Goal: Task Accomplishment & Management: Manage account settings

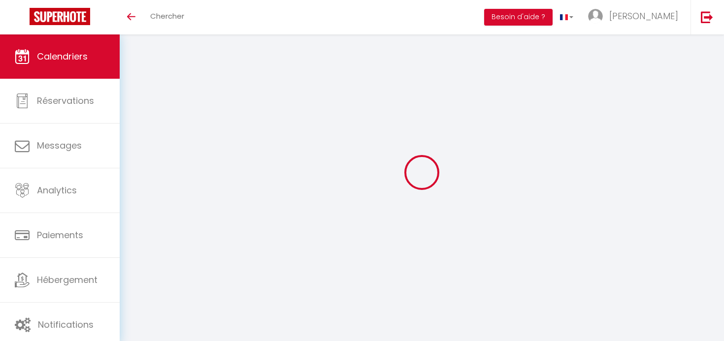
select select
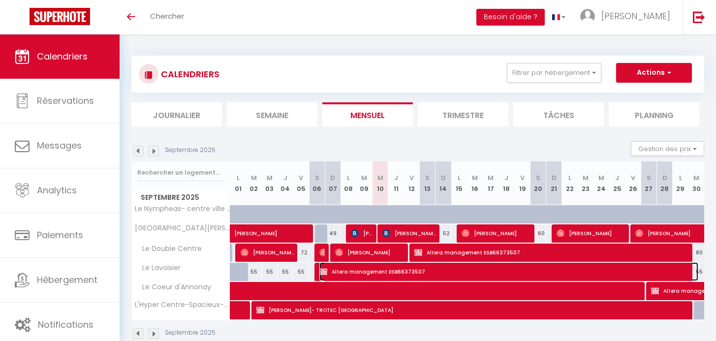
click at [390, 271] on span "Altera management ESB66373507" at bounding box center [508, 271] width 379 height 19
select select "KO"
select select "0"
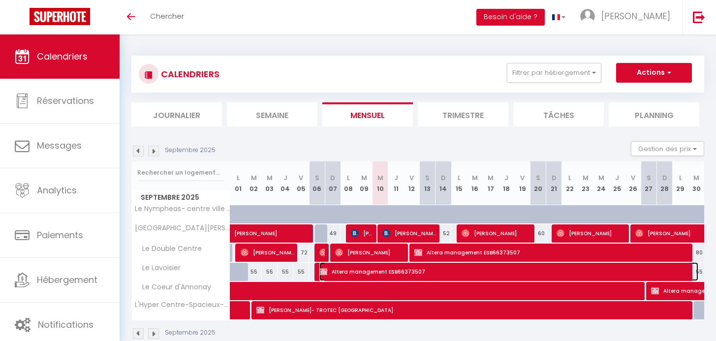
select select "1"
select select
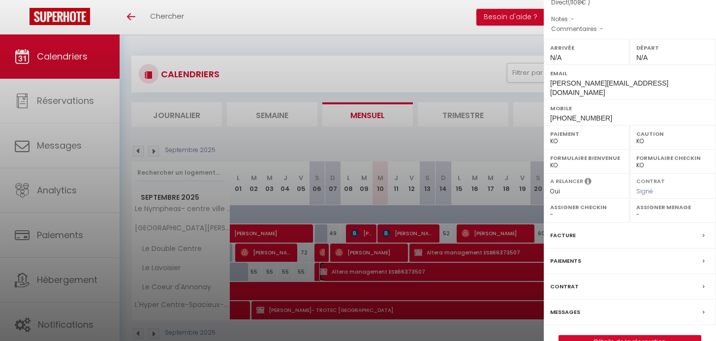
scroll to position [149, 0]
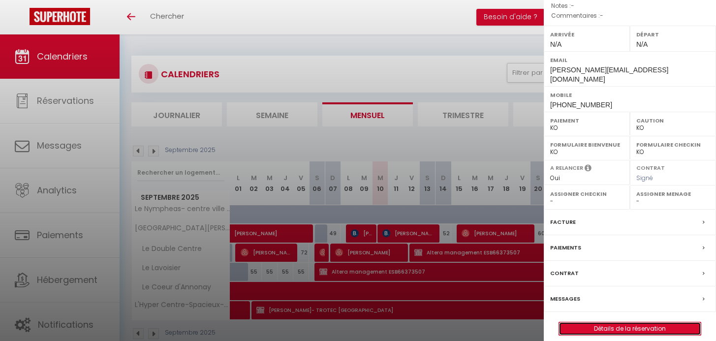
click at [609, 322] on link "Détails de la réservation" at bounding box center [630, 328] width 142 height 13
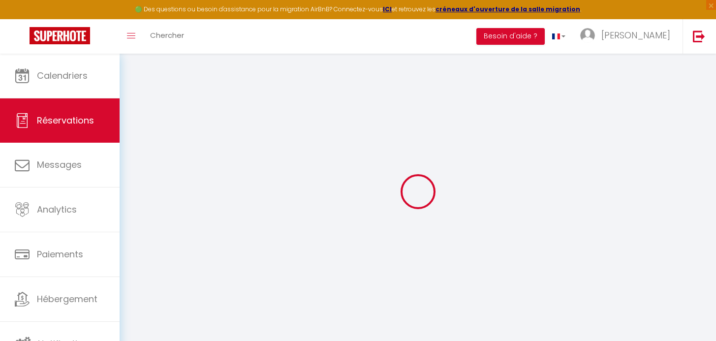
select select
checkbox input "true"
select select
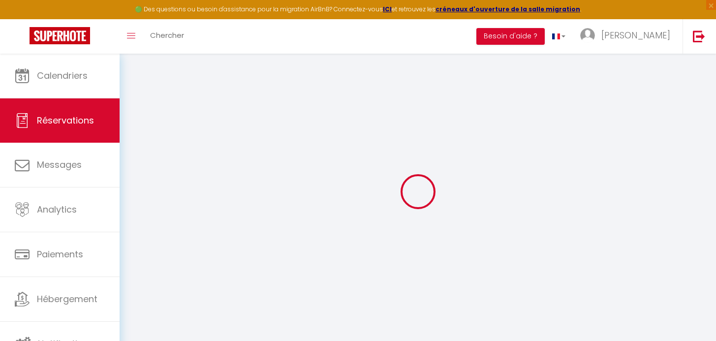
checkbox input "true"
type input "20"
type input "30"
select select
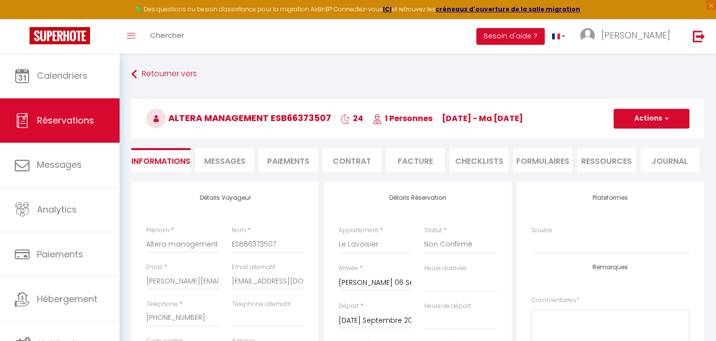
checkbox input "true"
select select
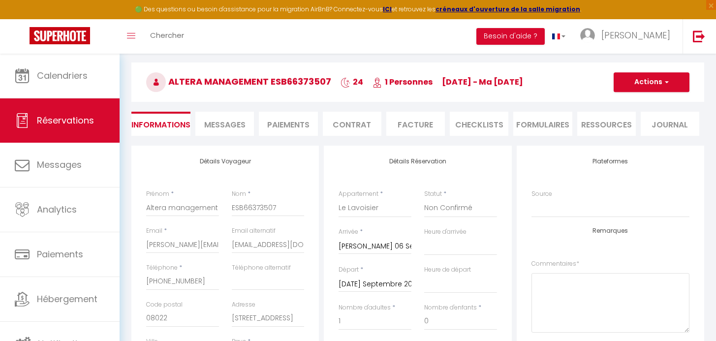
scroll to position [46, 0]
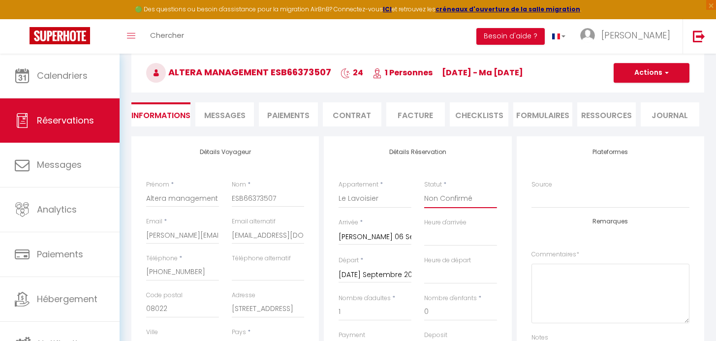
click at [481, 205] on select "Confirmé Non Confirmé [PERSON_NAME] par le voyageur No Show Request" at bounding box center [460, 198] width 73 height 19
select select "1"
click at [424, 189] on select "Confirmé Non Confirmé [PERSON_NAME] par le voyageur No Show Request" at bounding box center [460, 198] width 73 height 19
select select
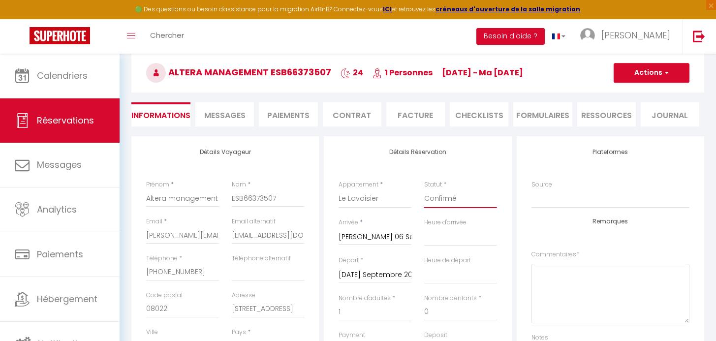
checkbox input "true"
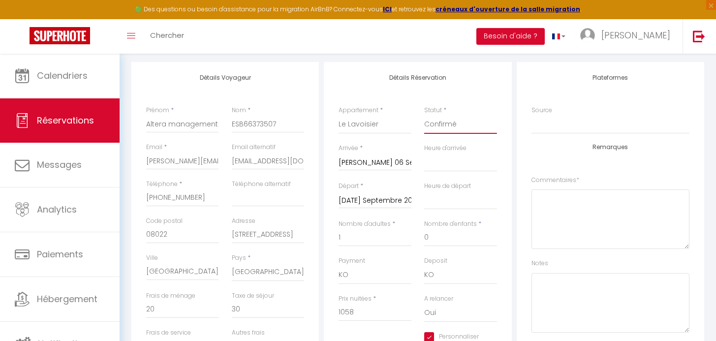
scroll to position [121, 0]
click at [374, 269] on select "OK KO" at bounding box center [375, 274] width 73 height 19
select select "12"
click at [339, 265] on select "OK KO" at bounding box center [375, 274] width 73 height 19
select select
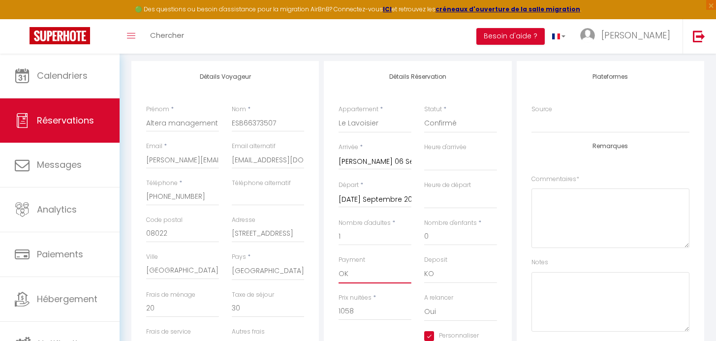
select select
checkbox input "true"
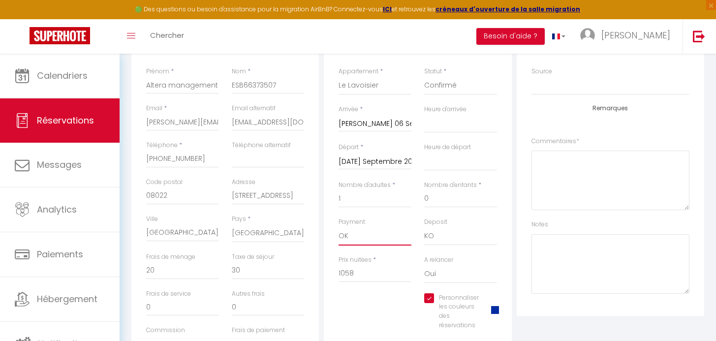
scroll to position [0, 0]
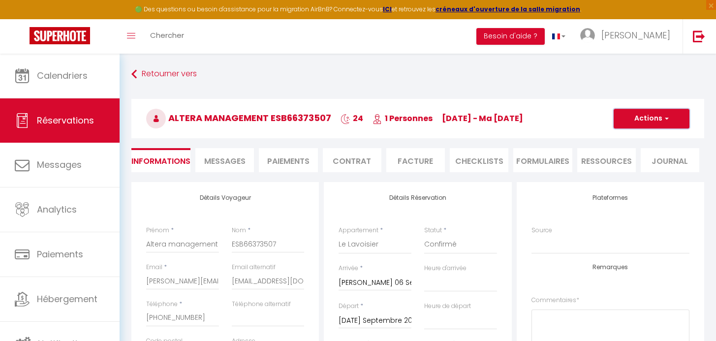
click at [663, 122] on span "button" at bounding box center [665, 118] width 6 height 9
click at [633, 140] on link "Enregistrer" at bounding box center [642, 140] width 78 height 13
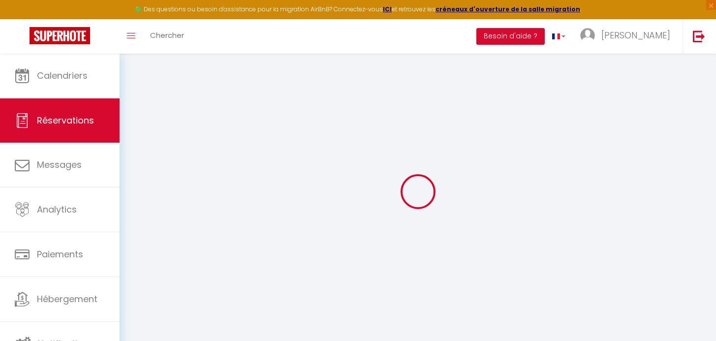
select select "not_cancelled"
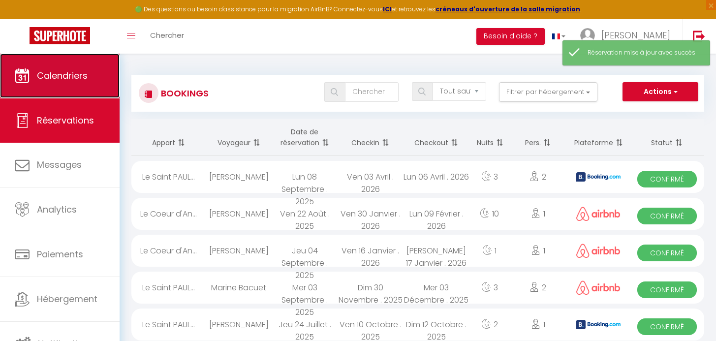
click at [83, 78] on span "Calendriers" at bounding box center [62, 75] width 51 height 12
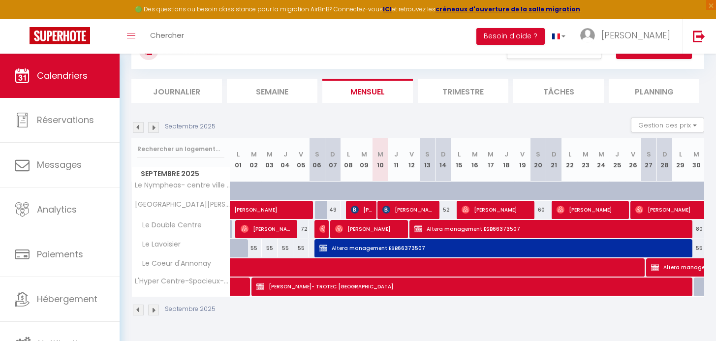
scroll to position [54, 0]
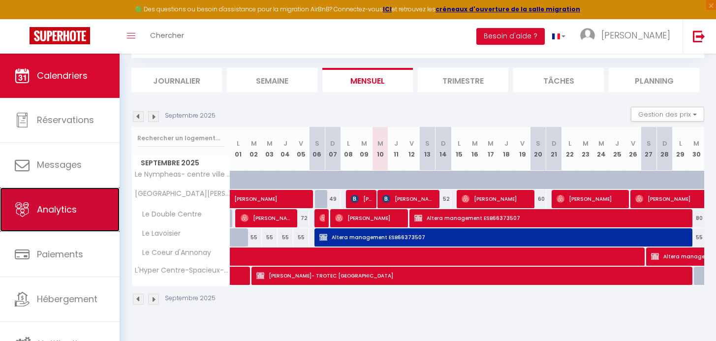
click at [48, 217] on link "Analytics" at bounding box center [60, 210] width 120 height 44
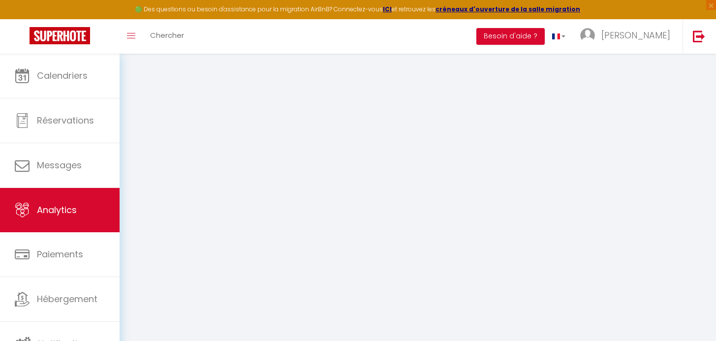
select select "2025"
select select "9"
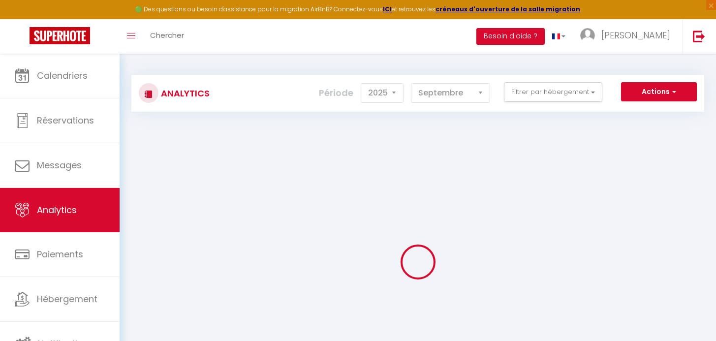
checkbox location "false"
checkbox Lumineux "false"
checkbox Centre "false"
checkbox Lavoisier "false"
checkbox d\'Annonay "false"
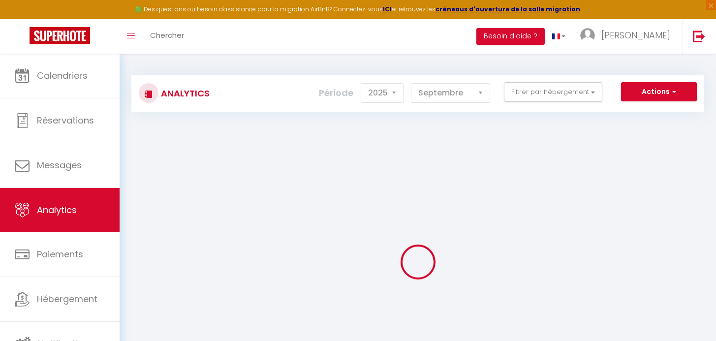
checkbox Centre-Spacieux-Terrasse "false"
checkbox input "false"
checkbox -Cosy "false"
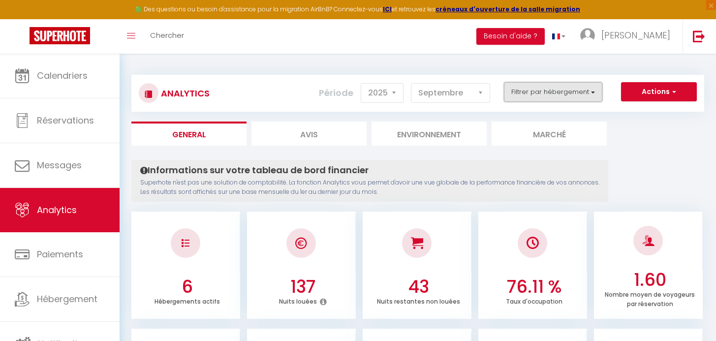
click at [549, 96] on button "Filtrer par hébergement" at bounding box center [553, 92] width 98 height 20
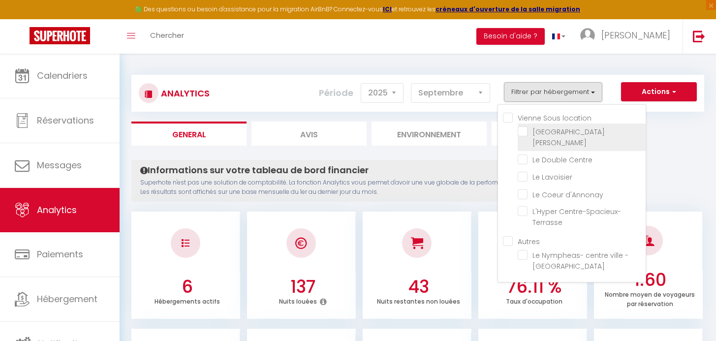
click at [558, 135] on Lumineux "checkbox" at bounding box center [582, 131] width 128 height 10
checkbox Lumineux "true"
checkbox Centre "false"
checkbox Lavoisier "false"
checkbox d\'Annonay "false"
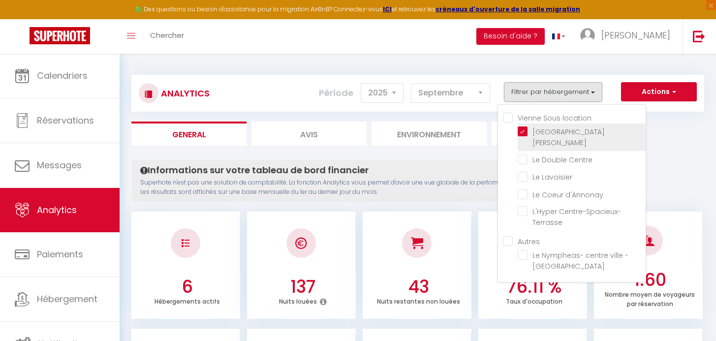
checkbox Centre-Spacieux-Terrasse "false"
checkbox -Cosy "false"
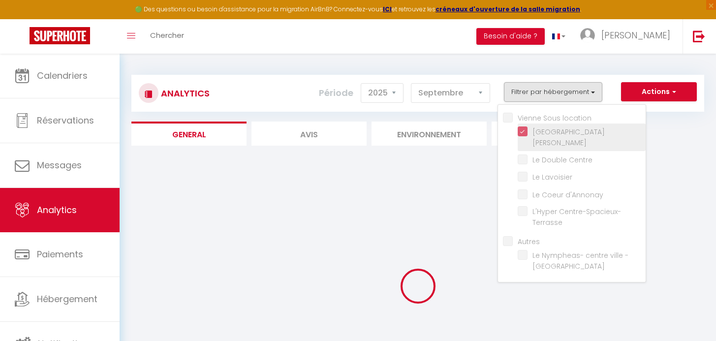
checkbox Centre "false"
checkbox Lavoisier "false"
checkbox d\'Annonay "false"
checkbox Centre-Spacieux-Terrasse "false"
checkbox -Cosy "false"
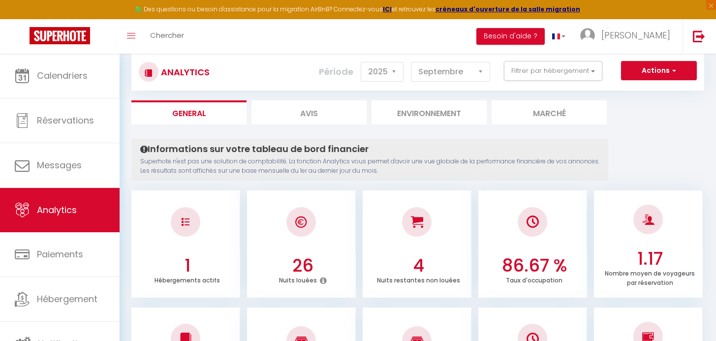
scroll to position [15, 0]
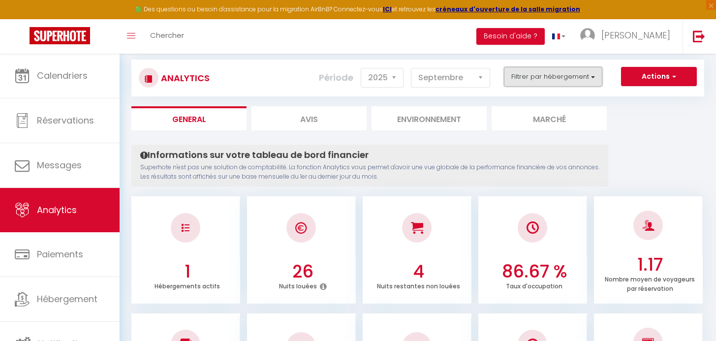
click at [546, 80] on button "Filtrer par hébergement" at bounding box center [553, 77] width 98 height 20
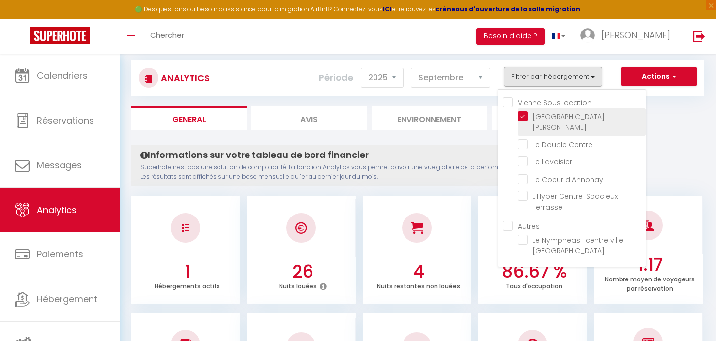
click at [528, 115] on Lumineux "checkbox" at bounding box center [582, 116] width 128 height 10
checkbox Lumineux "false"
checkbox Centre "false"
checkbox Lavoisier "false"
checkbox d\'Annonay "false"
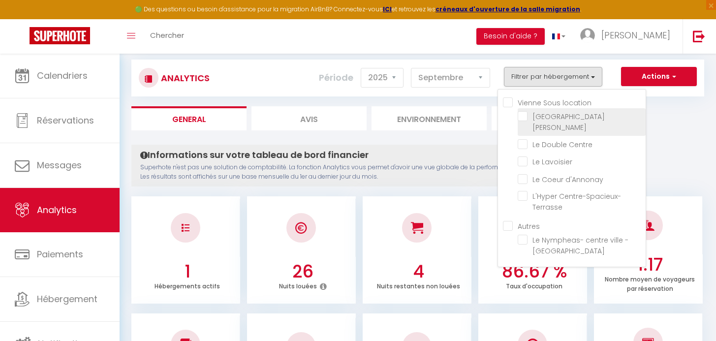
checkbox Centre-Spacieux-Terrasse "false"
checkbox -Cosy "false"
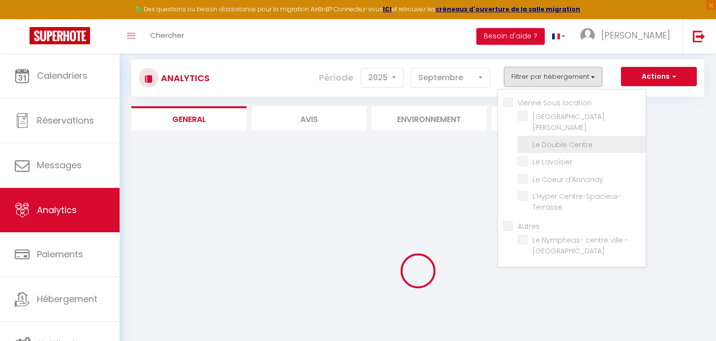
checkbox Centre "false"
checkbox Lavoisier "false"
checkbox d\'Annonay "false"
checkbox Centre-Spacieux-Terrasse "false"
checkbox -Cosy "false"
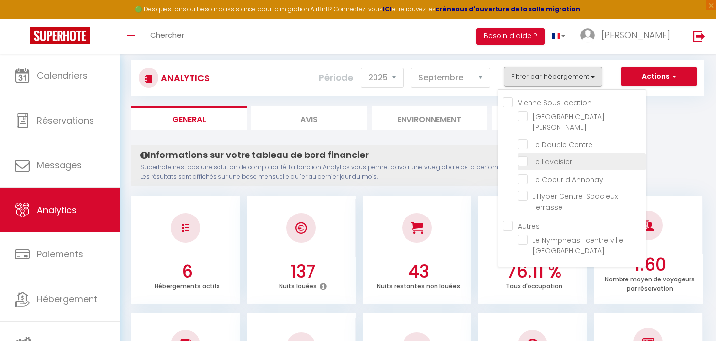
click at [522, 163] on Lavoisier "checkbox" at bounding box center [582, 161] width 128 height 10
checkbox Lavoisier "true"
checkbox Centre "false"
checkbox d\'Annonay "false"
checkbox Centre-Spacieux-Terrasse "false"
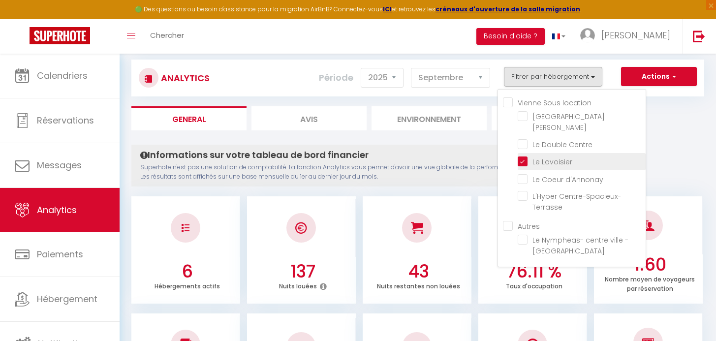
checkbox -Cosy "false"
checkbox Centre "false"
checkbox d\'Annonay "false"
checkbox Centre-Spacieux-Terrasse "false"
checkbox -Cosy "false"
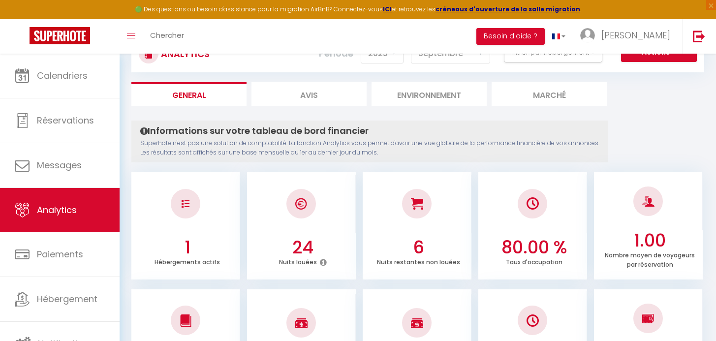
scroll to position [0, 0]
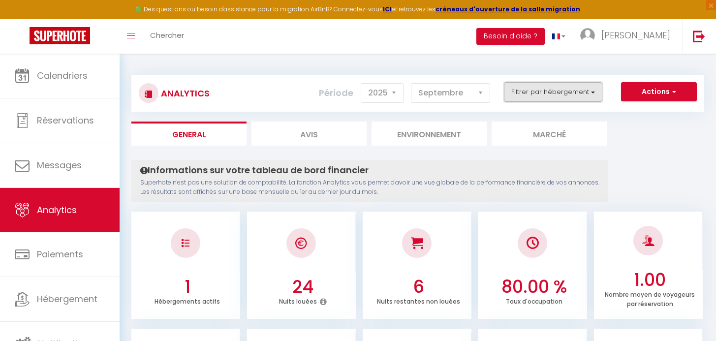
click at [551, 98] on button "Filtrer par hébergement" at bounding box center [553, 92] width 98 height 20
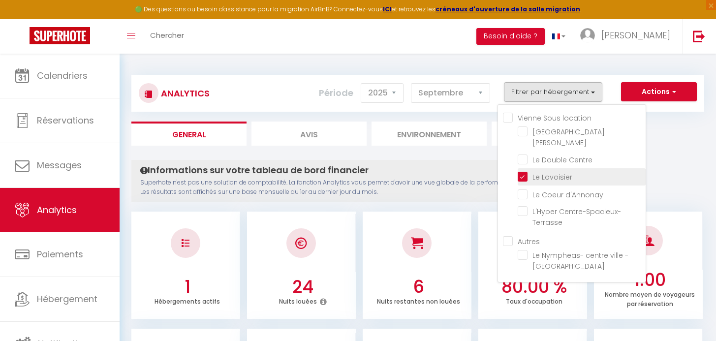
click at [535, 179] on Lavoisier "checkbox" at bounding box center [582, 176] width 128 height 10
checkbox Lavoisier "false"
checkbox Centre "false"
checkbox d\'Annonay "false"
checkbox Centre-Spacieux-Terrasse "false"
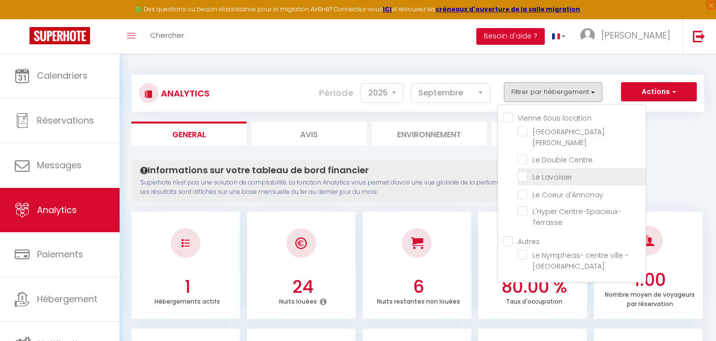
checkbox -Cosy "false"
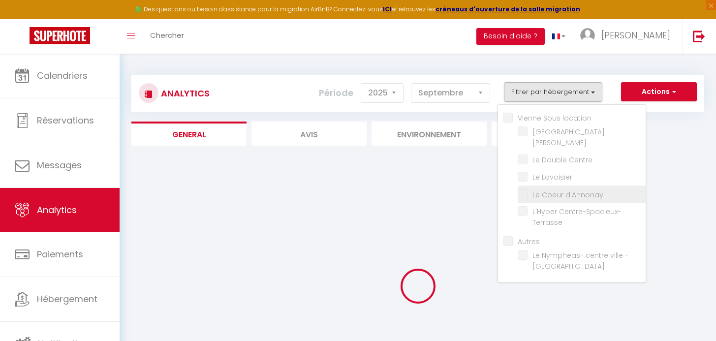
checkbox Centre "false"
checkbox d\'Annonay "false"
checkbox Centre-Spacieux-Terrasse "false"
checkbox -Cosy "false"
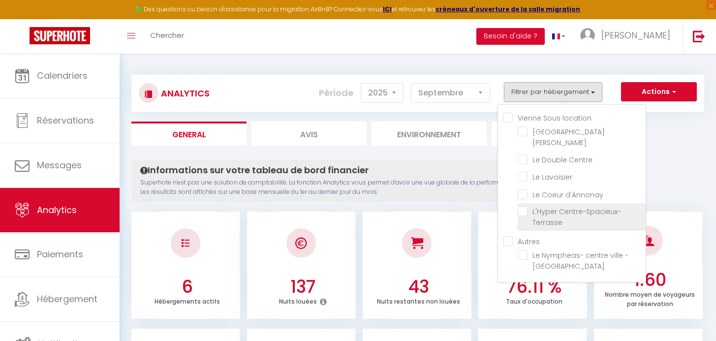
click at [536, 210] on Centre-Spacieux-Terrasse "checkbox" at bounding box center [582, 211] width 128 height 10
checkbox Centre-Spacieux-Terrasse "true"
checkbox Centre "false"
checkbox d\'Annonay "false"
checkbox -Cosy "false"
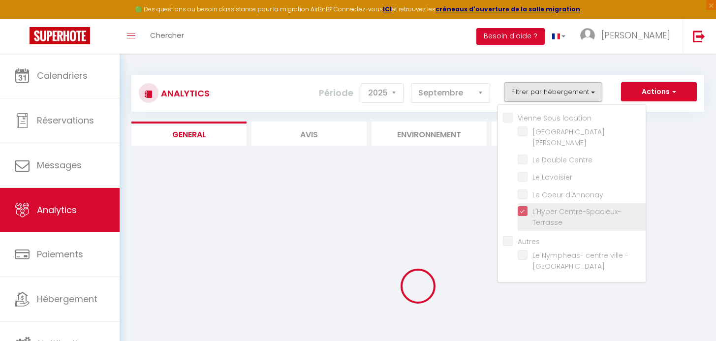
checkbox Centre "false"
checkbox d\'Annonay "false"
checkbox -Cosy "false"
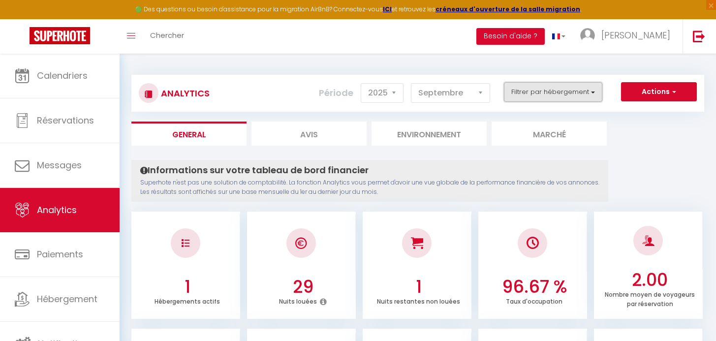
click at [561, 93] on button "Filtrer par hébergement" at bounding box center [553, 92] width 98 height 20
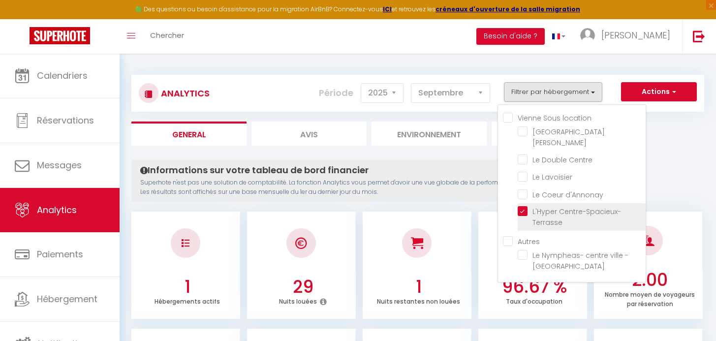
click at [535, 208] on Centre-Spacieux-Terrasse "checkbox" at bounding box center [582, 211] width 128 height 10
checkbox Centre-Spacieux-Terrasse "false"
checkbox Centre "false"
checkbox d\'Annonay "false"
checkbox -Cosy "false"
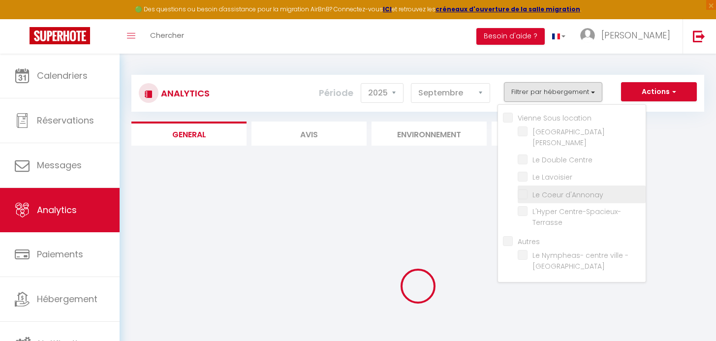
checkbox Centre "false"
checkbox d\'Annonay "false"
checkbox -Cosy "false"
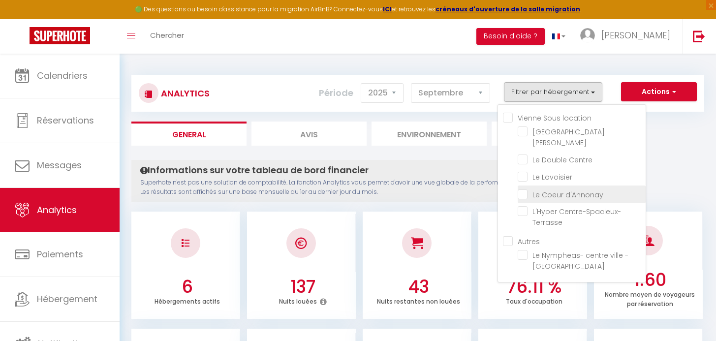
click at [544, 197] on d\'Annonay "checkbox" at bounding box center [582, 194] width 128 height 10
checkbox d\'Annonay "true"
checkbox Centre "false"
checkbox -Cosy "false"
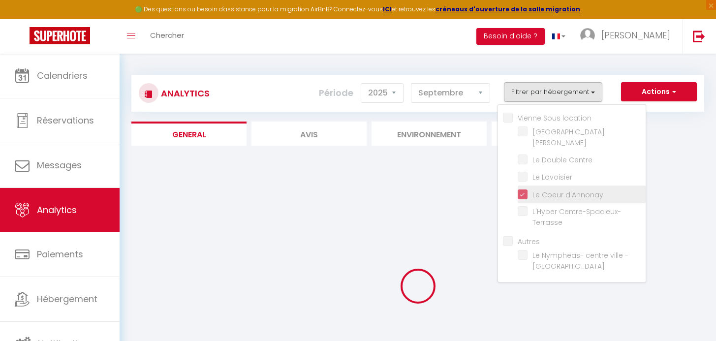
checkbox Centre "false"
checkbox -Cosy "false"
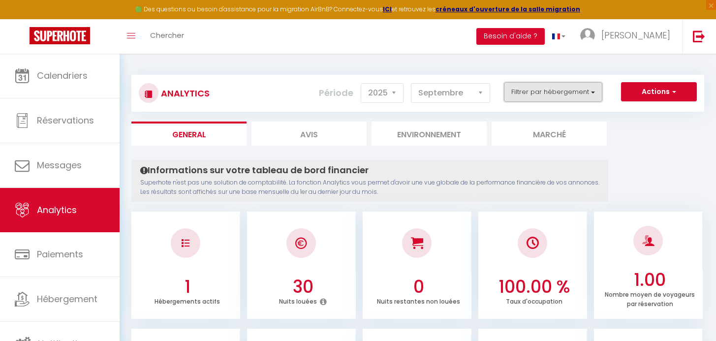
click at [558, 97] on button "Filtrer par hébergement" at bounding box center [553, 92] width 98 height 20
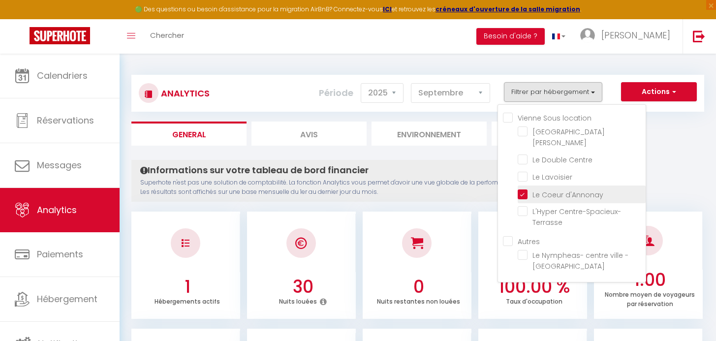
click at [537, 191] on d\'Annonay "checkbox" at bounding box center [582, 194] width 128 height 10
checkbox d\'Annonay "false"
checkbox Centre "false"
checkbox -Cosy "false"
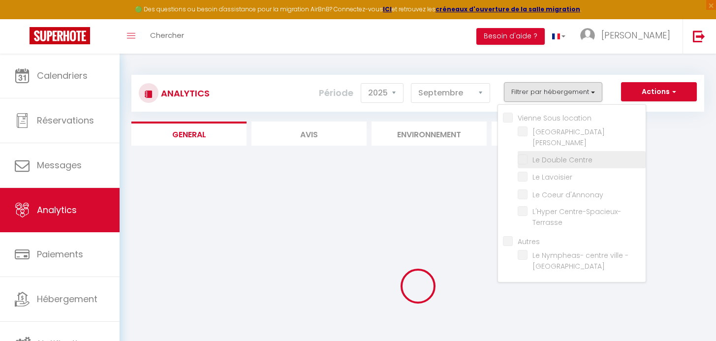
checkbox Centre "false"
checkbox -Cosy "false"
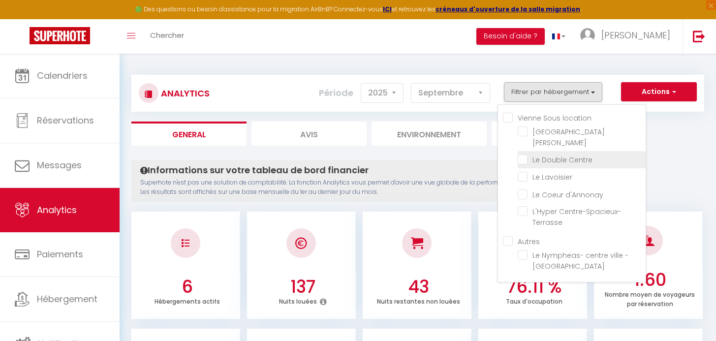
click at [544, 157] on Centre "checkbox" at bounding box center [582, 159] width 128 height 10
checkbox Centre "true"
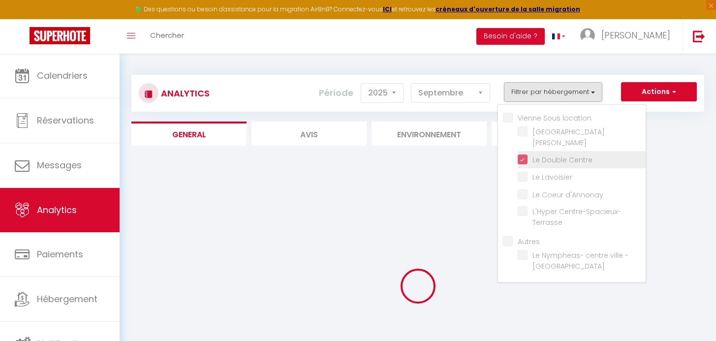
checkbox -Cosy "false"
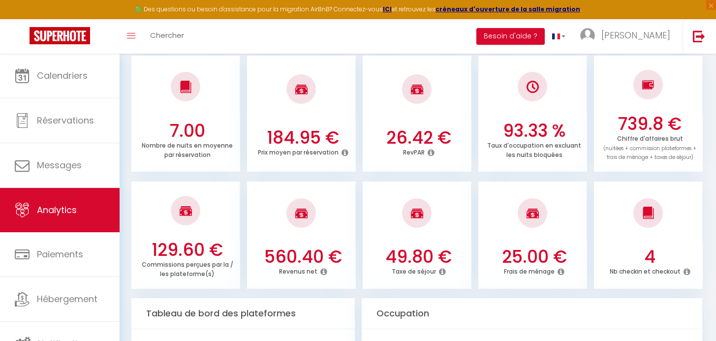
scroll to position [274, 0]
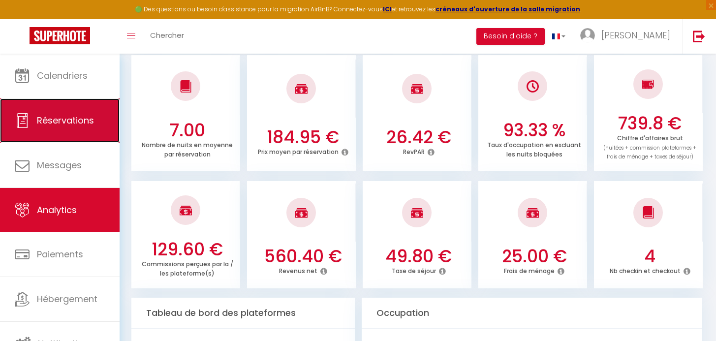
click at [45, 108] on link "Réservations" at bounding box center [60, 120] width 120 height 44
select select "not_cancelled"
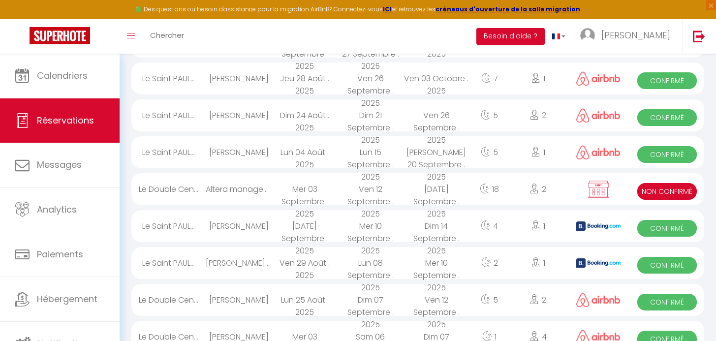
scroll to position [337, 0]
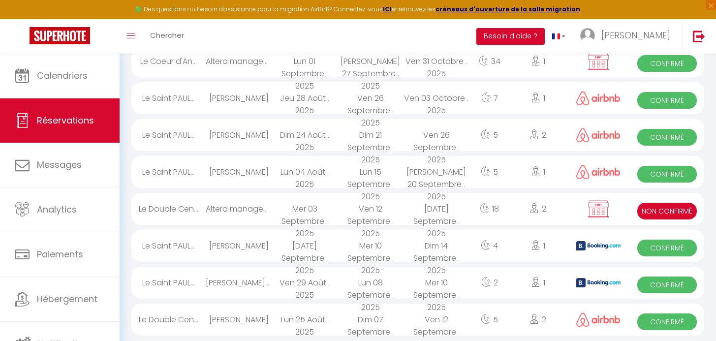
click at [371, 213] on div "Ven 12 Septembre . 2025" at bounding box center [371, 209] width 66 height 32
select select "KO"
select select "0"
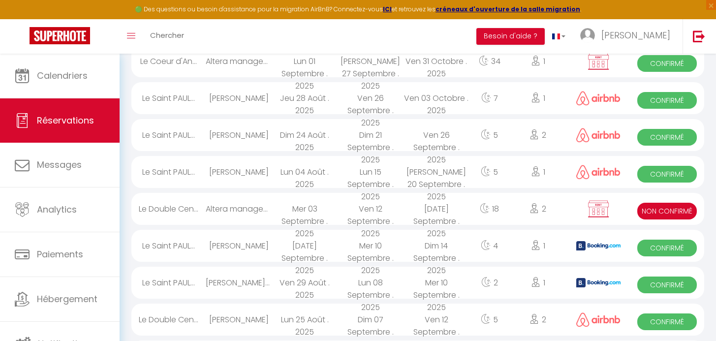
select select "1"
select select
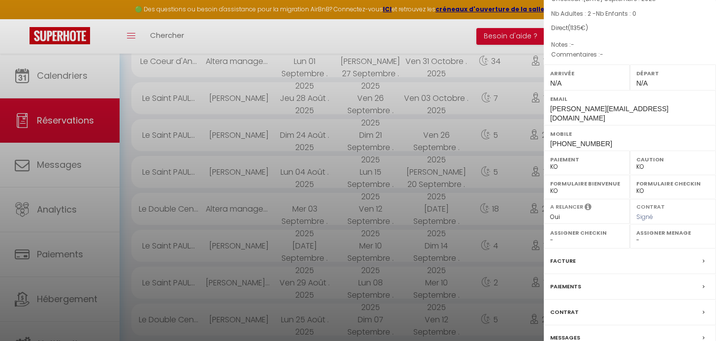
scroll to position [149, 0]
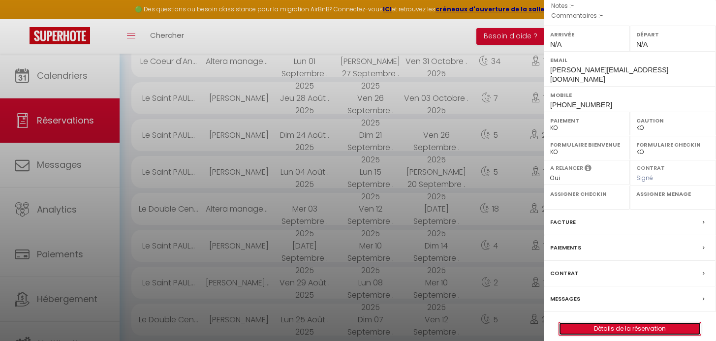
click at [627, 322] on link "Détails de la réservation" at bounding box center [630, 328] width 142 height 13
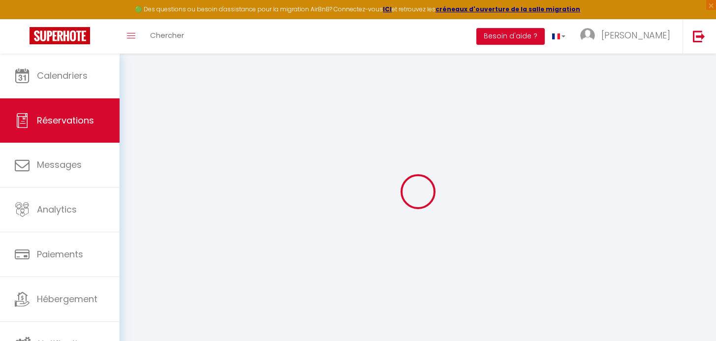
type input "Altera management"
type input "ESB66373507"
type input "[PERSON_NAME][EMAIL_ADDRESS][DOMAIN_NAME]"
type input "[EMAIL_ADDRESS][DOMAIN_NAME]"
type input "[PHONE_NUMBER]"
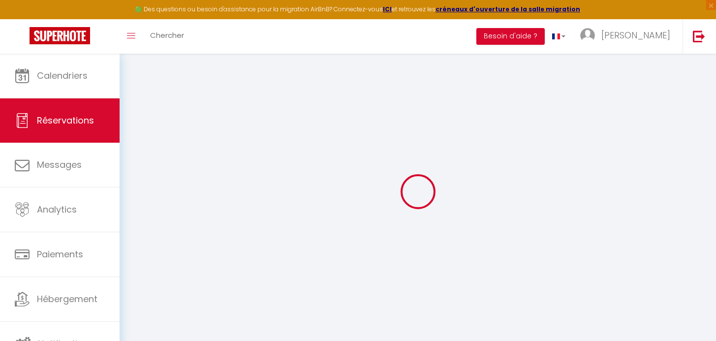
type input "08022"
type input "[STREET_ADDRESS]"
type input "[GEOGRAPHIC_DATA]"
select select "ES"
select select "76104"
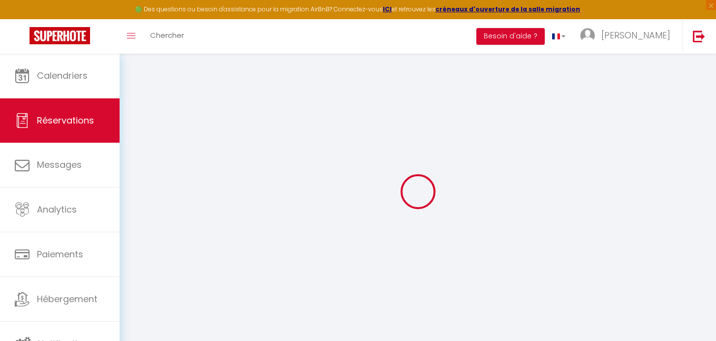
select select "2"
type input "Ven 12 Septembre 2025"
select select
type input "[DATE] Septembre 2025"
select select
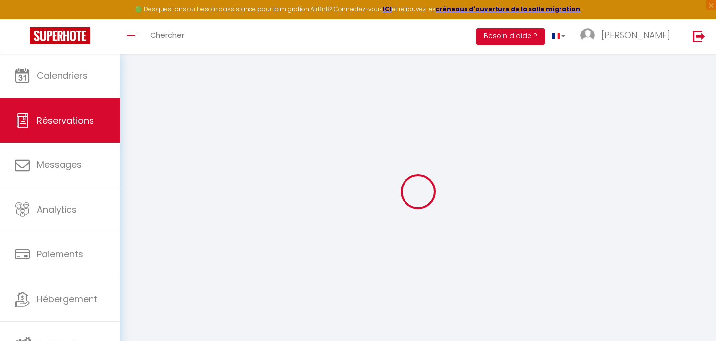
type input "2"
select select "10"
select select
type input "1080"
checkbox input "false"
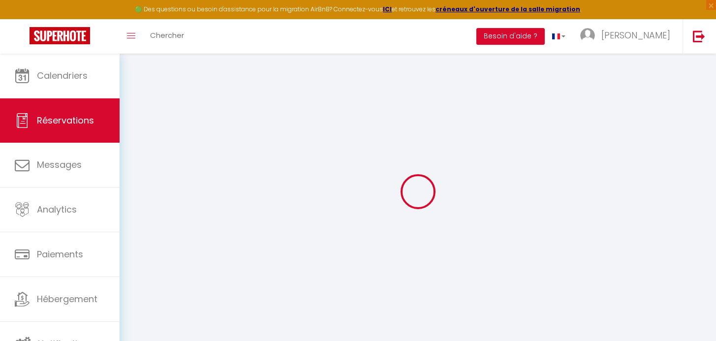
type input "1135"
type input "0"
select select
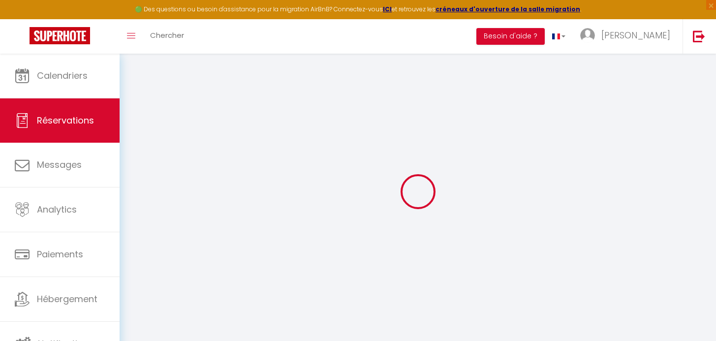
select select
select select "14"
checkbox input "false"
select select
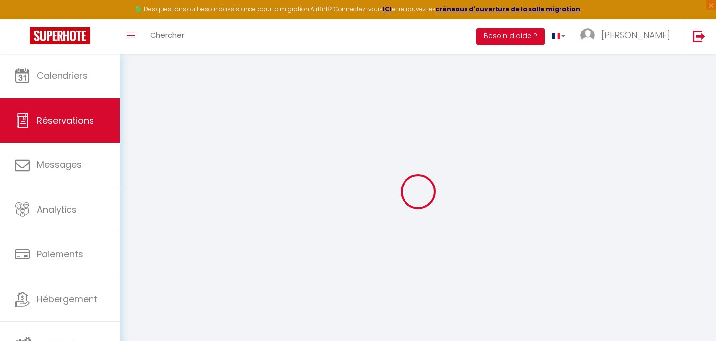
checkbox input "false"
select select
checkbox input "false"
select select
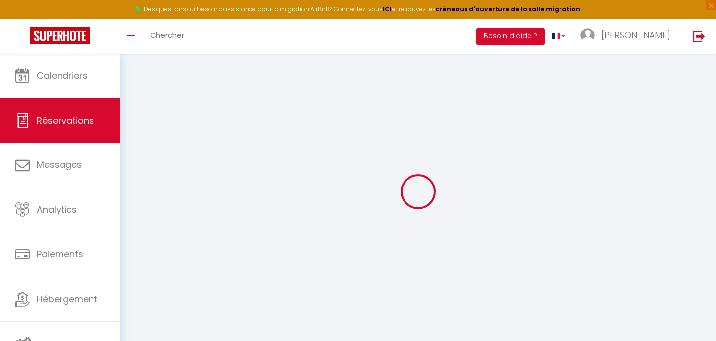
select select
checkbox input "false"
type input "25"
type input "30"
select select
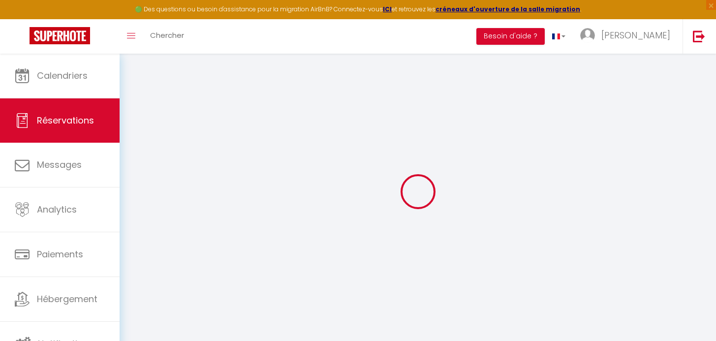
select select
checkbox input "false"
select select
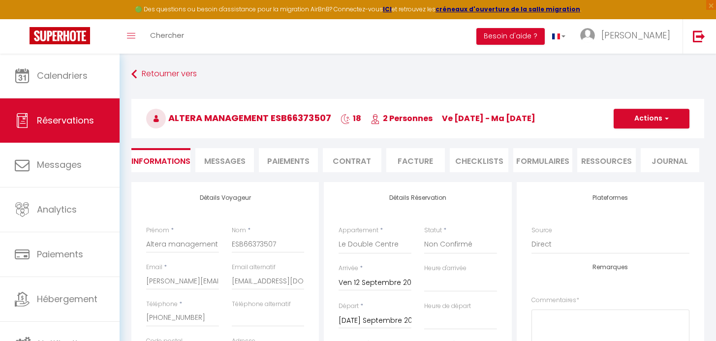
click at [291, 164] on li "Paiements" at bounding box center [288, 160] width 59 height 24
select select
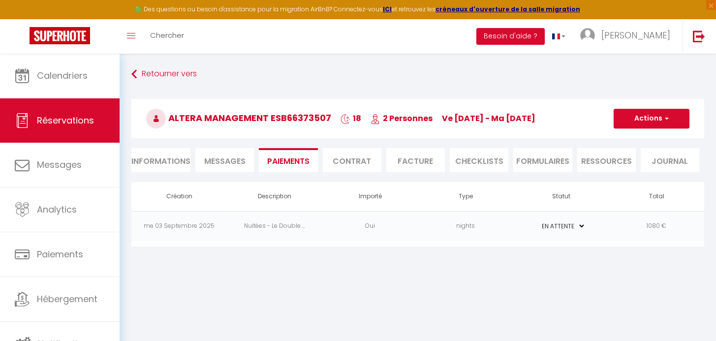
click at [185, 163] on li "Informations" at bounding box center [160, 160] width 59 height 24
select select
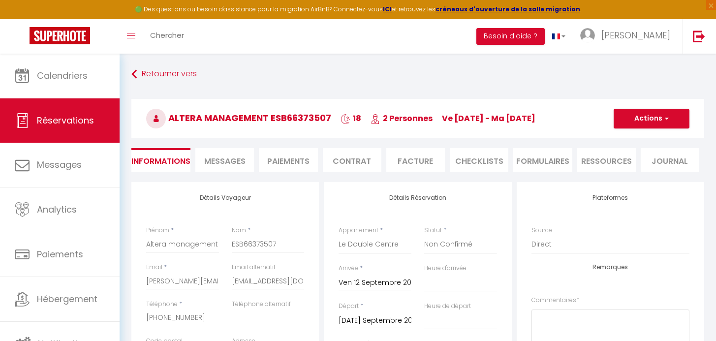
click at [409, 163] on li "Facture" at bounding box center [415, 160] width 59 height 24
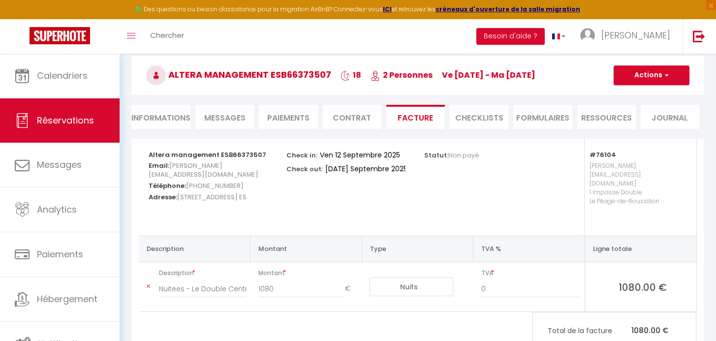
scroll to position [63, 0]
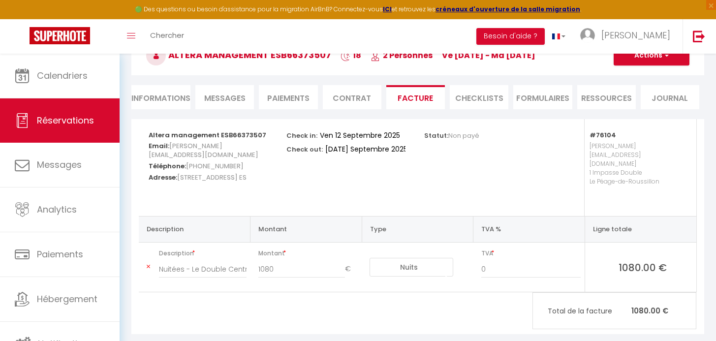
click at [357, 98] on li "Contrat" at bounding box center [352, 97] width 59 height 24
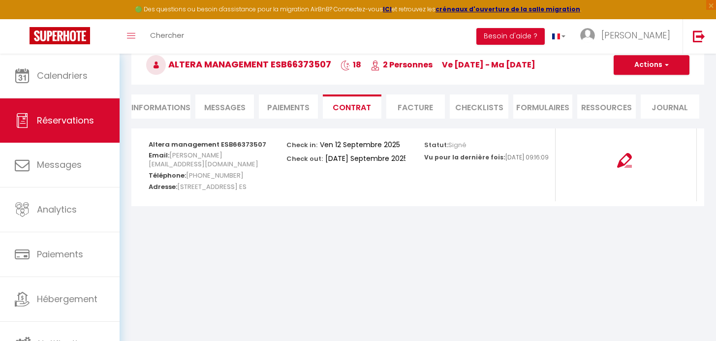
click at [310, 100] on li "Paiements" at bounding box center [288, 106] width 59 height 24
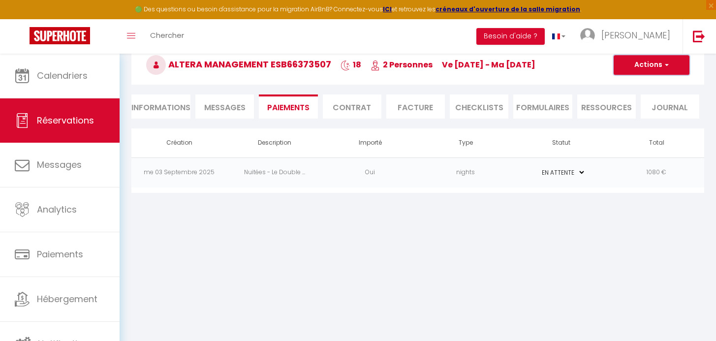
click at [666, 67] on span "button" at bounding box center [665, 65] width 6 height 9
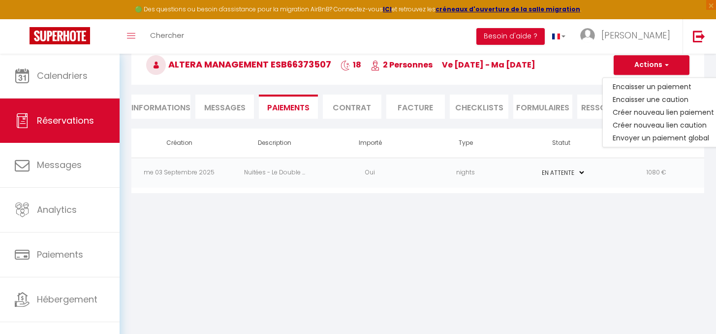
click at [166, 107] on li "Informations" at bounding box center [160, 106] width 59 height 24
select select
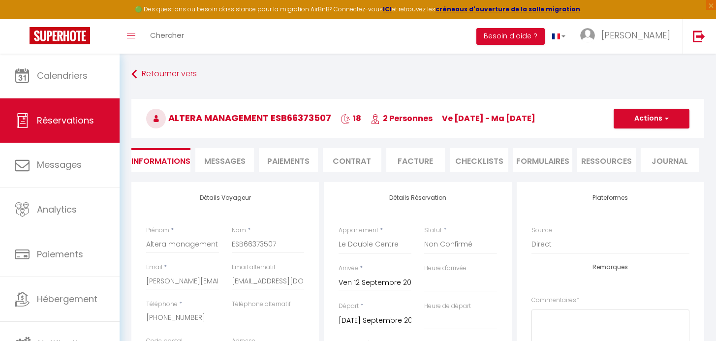
click at [281, 160] on li "Paiements" at bounding box center [288, 160] width 59 height 24
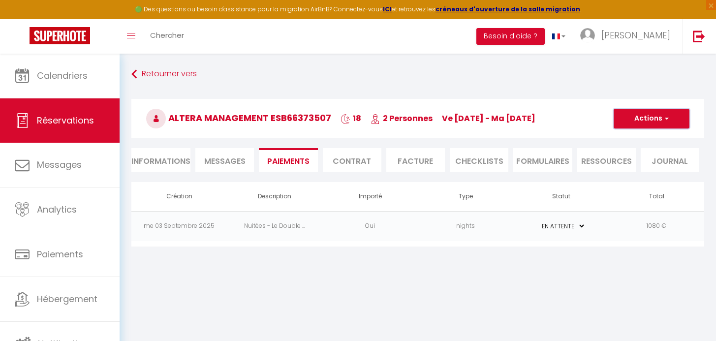
click at [671, 120] on button "Actions" at bounding box center [652, 119] width 76 height 20
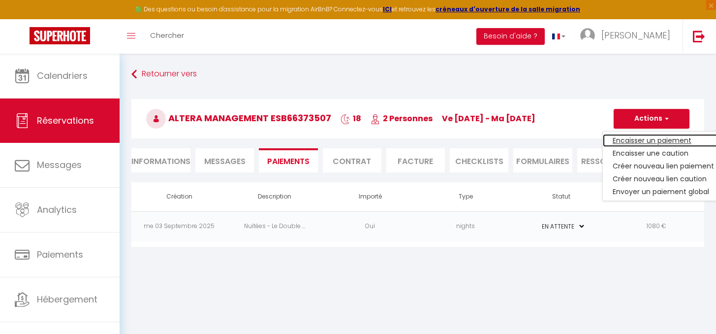
click at [655, 144] on link "Encaisser un paiement" at bounding box center [663, 140] width 121 height 13
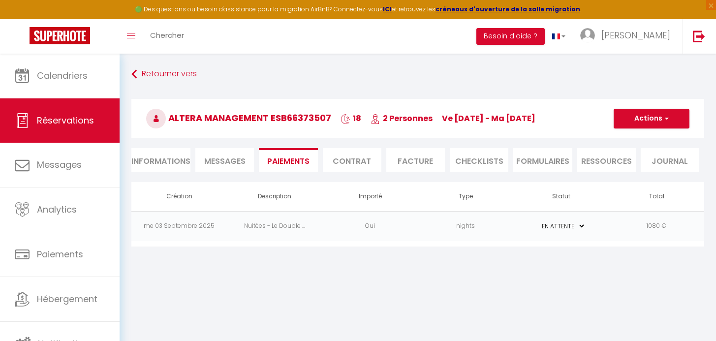
select select "nights"
type input "[PERSON_NAME][EMAIL_ADDRESS][DOMAIN_NAME]"
select select "15847"
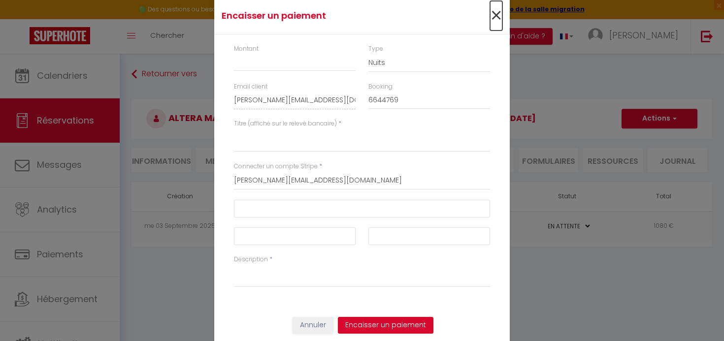
click at [490, 20] on span "×" at bounding box center [496, 16] width 12 height 30
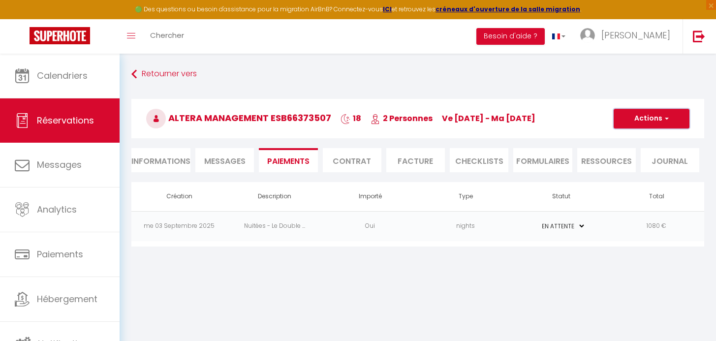
click at [665, 125] on button "Actions" at bounding box center [652, 119] width 76 height 20
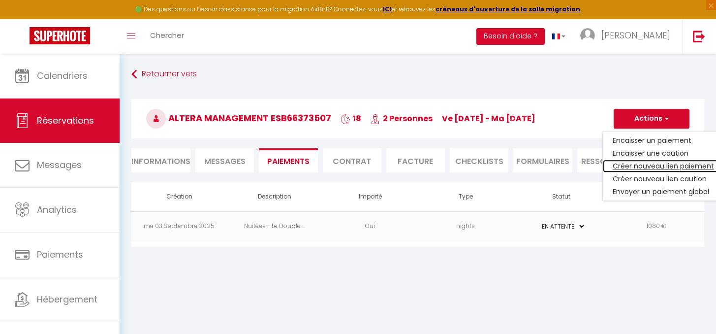
click at [639, 168] on link "Créer nouveau lien paiement" at bounding box center [663, 165] width 121 height 13
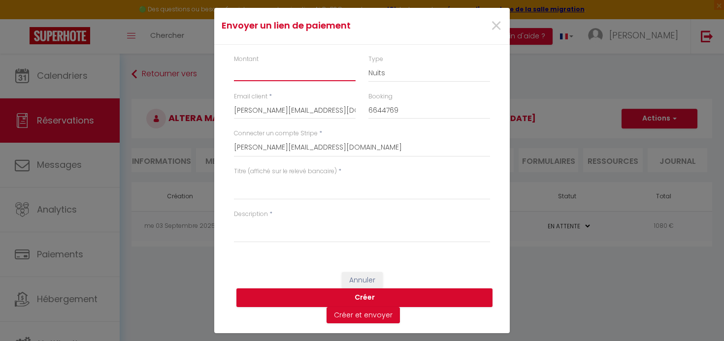
click at [292, 77] on input "Montant" at bounding box center [295, 72] width 122 height 18
type input "30"
click at [382, 68] on select "Nuits Frais de ménage Taxe de séjour [GEOGRAPHIC_DATA]" at bounding box center [429, 72] width 122 height 19
select select "taxes"
click at [368, 63] on select "Nuits Frais de ménage Taxe de séjour [GEOGRAPHIC_DATA]" at bounding box center [429, 72] width 122 height 19
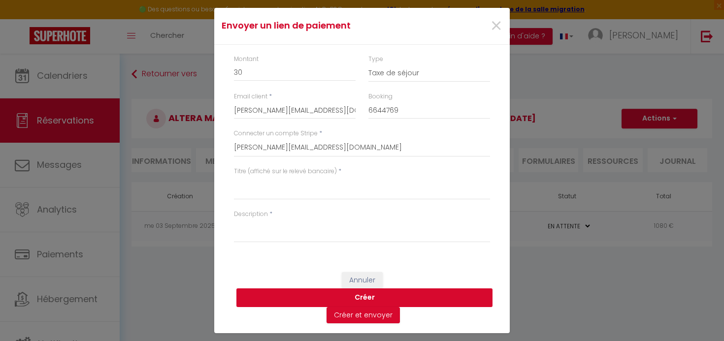
click at [360, 297] on button "Créer" at bounding box center [364, 297] width 256 height 19
click at [492, 30] on span "×" at bounding box center [496, 26] width 12 height 30
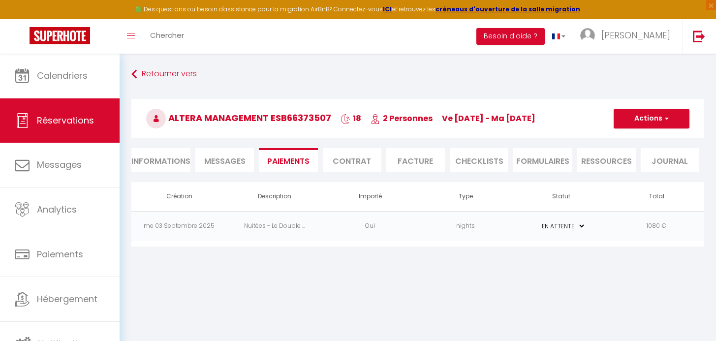
click at [175, 154] on li "Informations" at bounding box center [160, 160] width 59 height 24
select select
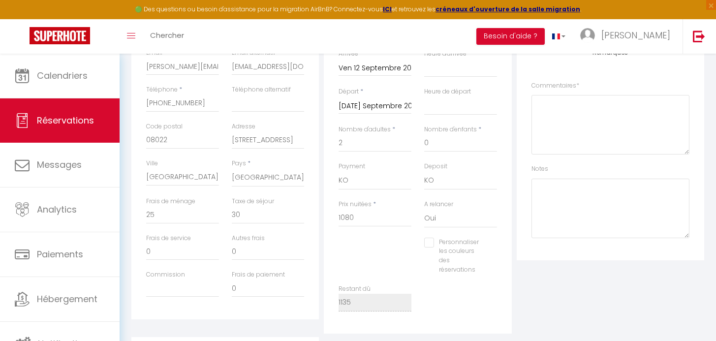
scroll to position [215, 0]
click at [372, 187] on select "OK KO" at bounding box center [375, 180] width 73 height 19
select select "12"
click at [339, 171] on select "OK KO" at bounding box center [375, 180] width 73 height 19
select select
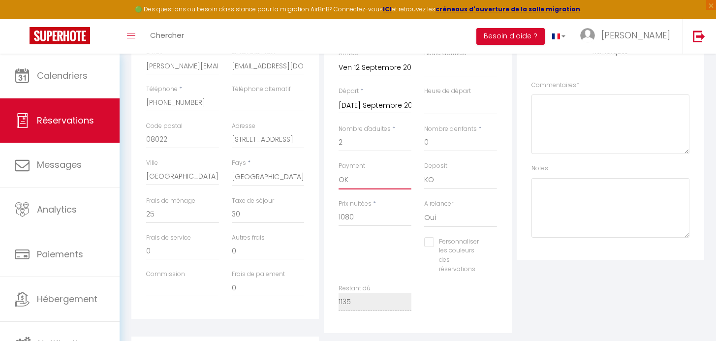
select select
checkbox input "false"
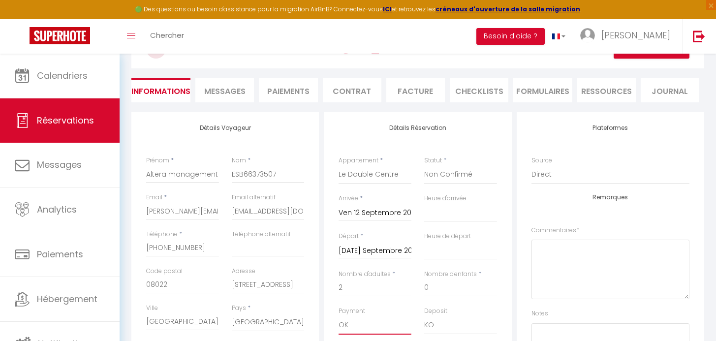
scroll to position [48, 0]
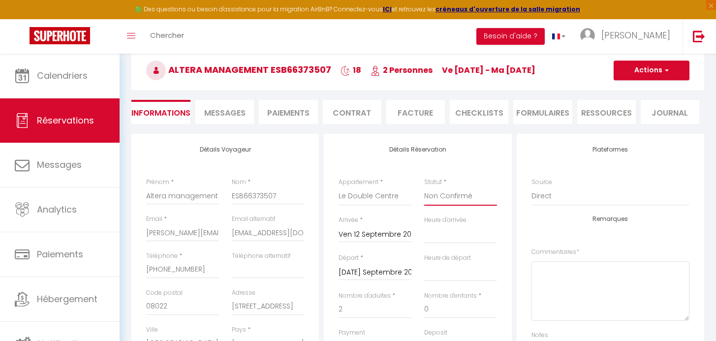
click at [443, 195] on select "Confirmé Non Confirmé [PERSON_NAME] par le voyageur No Show Request" at bounding box center [460, 196] width 73 height 19
select select "1"
click at [424, 187] on select "Confirmé Non Confirmé [PERSON_NAME] par le voyageur No Show Request" at bounding box center [460, 196] width 73 height 19
select select
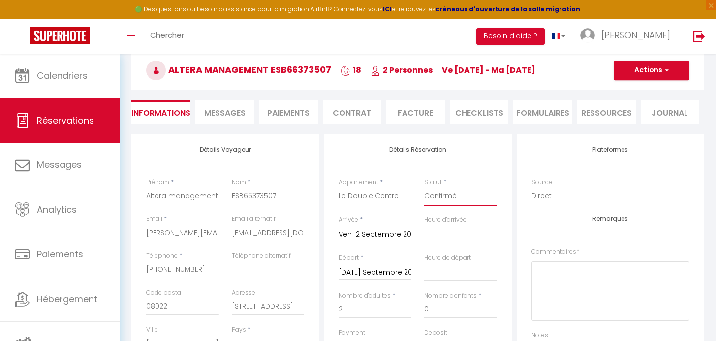
checkbox input "false"
click at [652, 69] on button "Actions" at bounding box center [652, 71] width 76 height 20
click at [626, 91] on link "Enregistrer" at bounding box center [642, 92] width 78 height 13
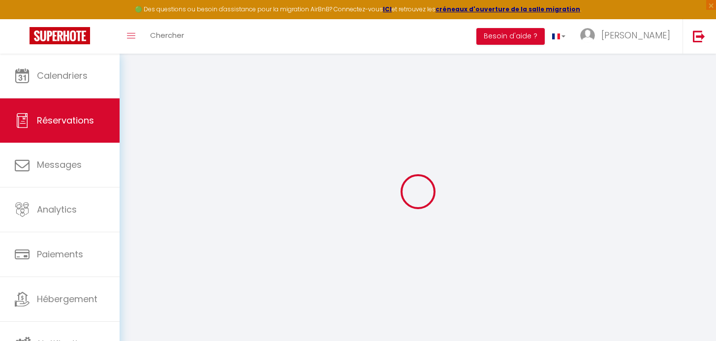
select select "not_cancelled"
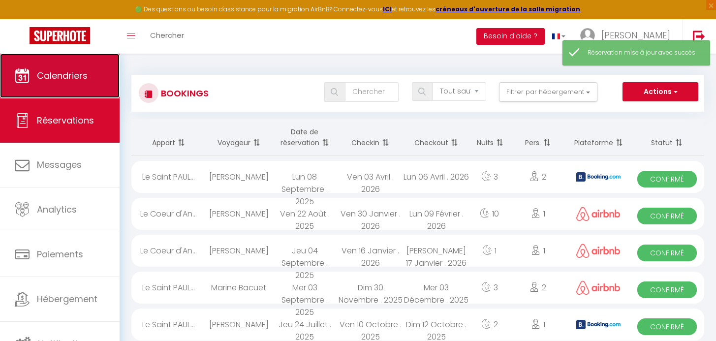
click at [58, 81] on span "Calendriers" at bounding box center [62, 75] width 51 height 12
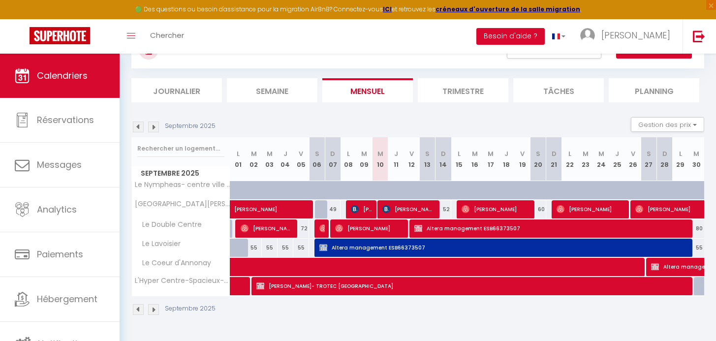
scroll to position [48, 0]
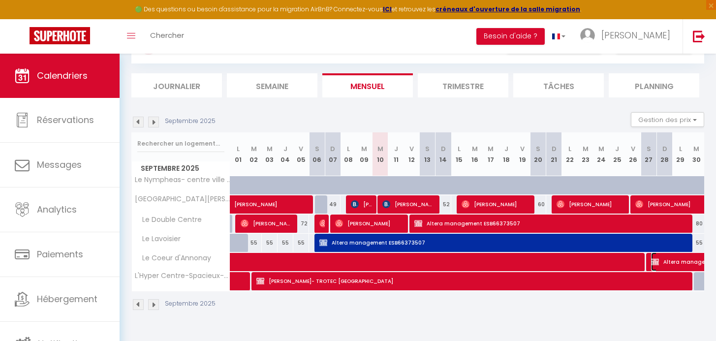
select select "OK"
select select "KO"
select select "0"
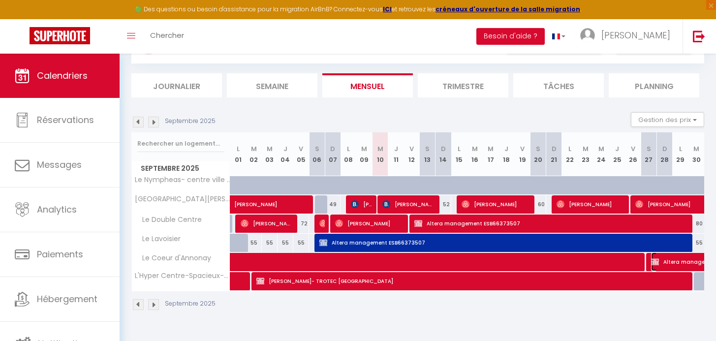
select select "0"
select select
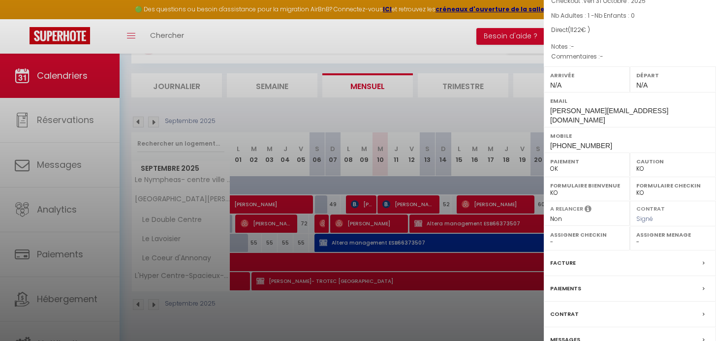
scroll to position [114, 0]
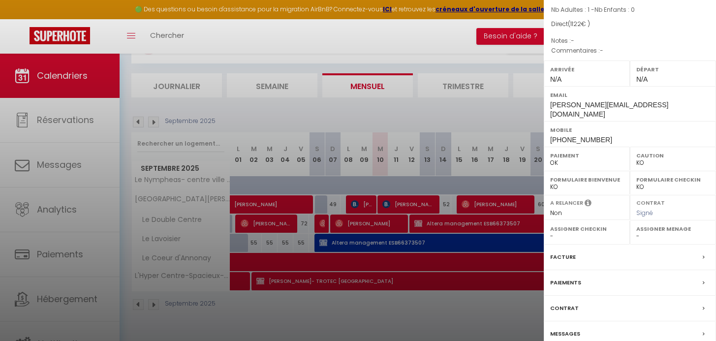
click at [502, 106] on div at bounding box center [358, 170] width 716 height 341
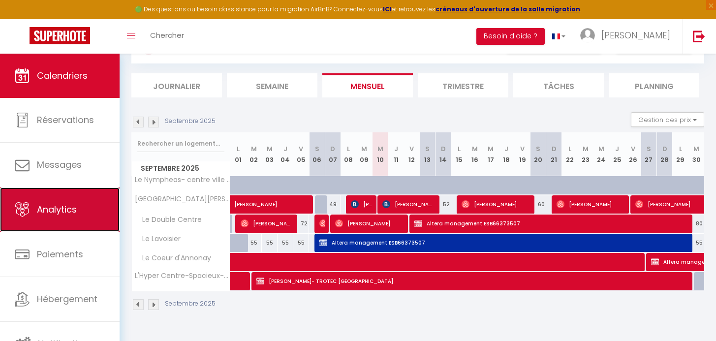
click at [59, 220] on link "Analytics" at bounding box center [60, 210] width 120 height 44
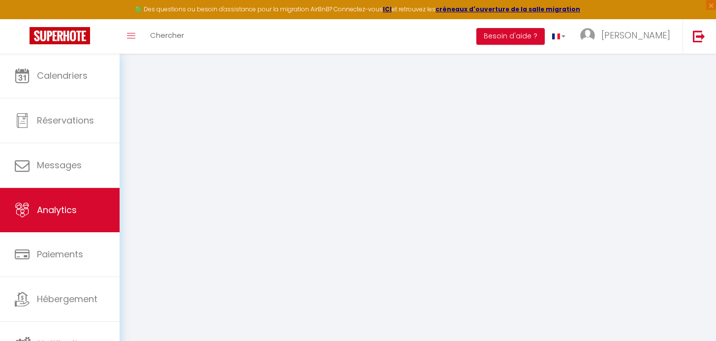
select select "2025"
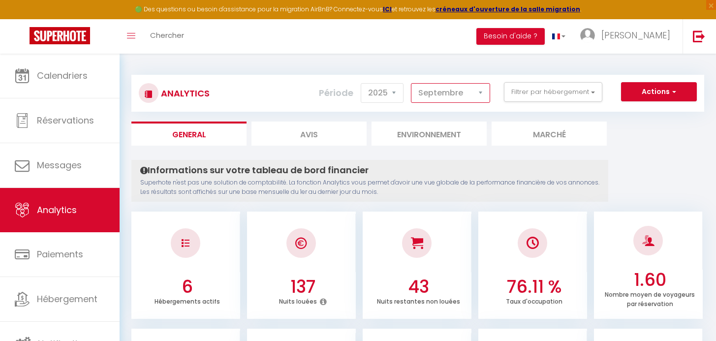
click at [452, 96] on select "[PERSON_NAME] Mars [PERSON_NAME] Juin Juillet Août Septembre Octobre Novembre D…" at bounding box center [450, 93] width 79 height 20
select select "10"
click at [411, 83] on select "[PERSON_NAME] Mars [PERSON_NAME] Juin Juillet Août Septembre Octobre Novembre D…" at bounding box center [450, 93] width 79 height 20
checkbox location "false"
checkbox Lumineux "false"
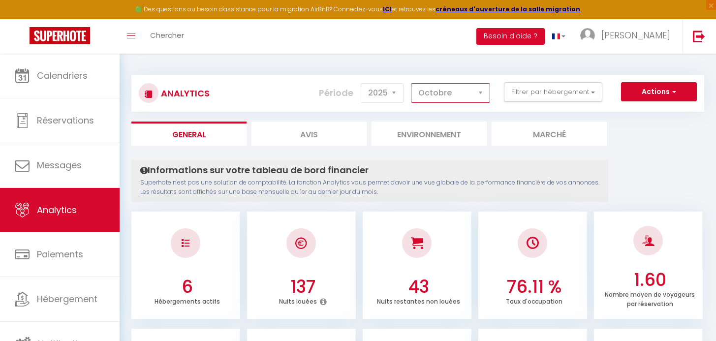
checkbox Centre "false"
checkbox Lavoisier "false"
checkbox d\'Annonay "false"
checkbox Centre-Spacieux-Terrasse "false"
checkbox input "false"
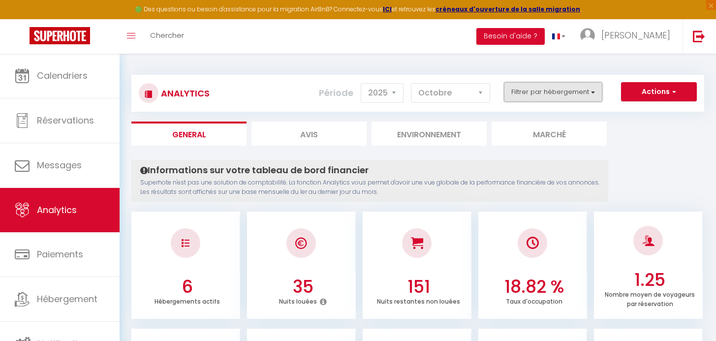
click at [528, 98] on button "Filtrer par hébergement" at bounding box center [553, 92] width 98 height 20
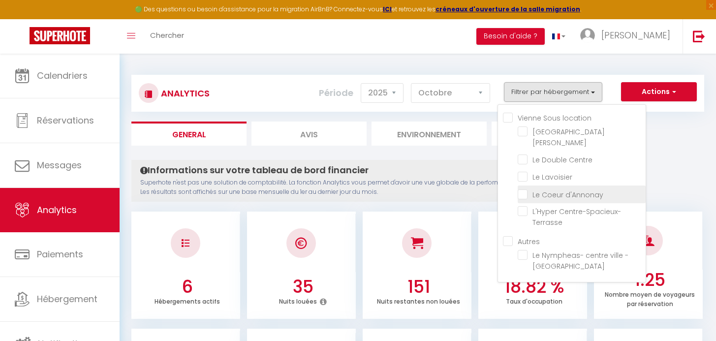
click at [544, 190] on d\'Annonay "checkbox" at bounding box center [582, 194] width 128 height 10
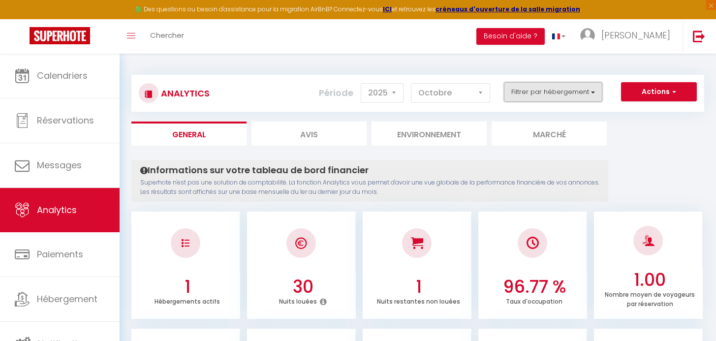
click at [579, 94] on button "Filtrer par hébergement" at bounding box center [553, 92] width 98 height 20
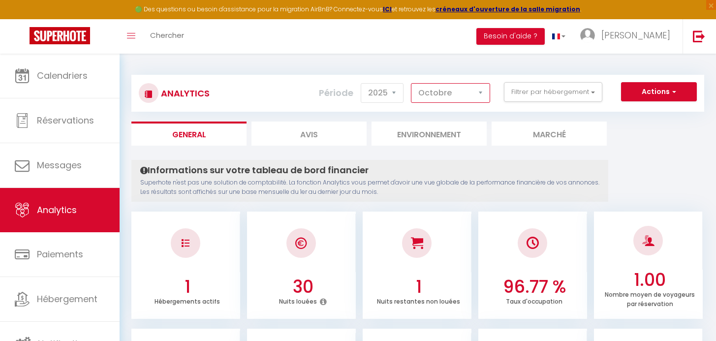
click at [455, 86] on select "[PERSON_NAME] Mars [PERSON_NAME] Juin Juillet Août Septembre Octobre Novembre D…" at bounding box center [450, 93] width 79 height 20
click at [411, 83] on select "[PERSON_NAME] Mars [PERSON_NAME] Juin Juillet Août Septembre Octobre Novembre D…" at bounding box center [450, 93] width 79 height 20
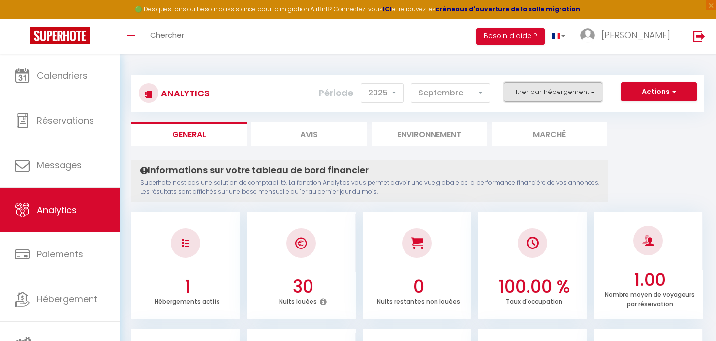
click at [523, 91] on button "Filtrer par hébergement" at bounding box center [553, 92] width 98 height 20
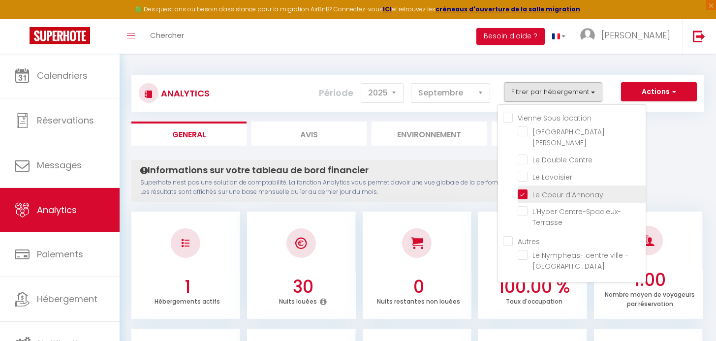
click at [536, 189] on d\'Annonay "checkbox" at bounding box center [582, 194] width 128 height 10
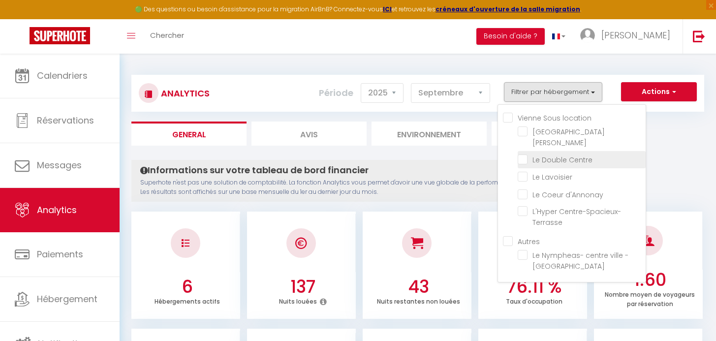
click at [539, 162] on Centre "checkbox" at bounding box center [582, 159] width 128 height 10
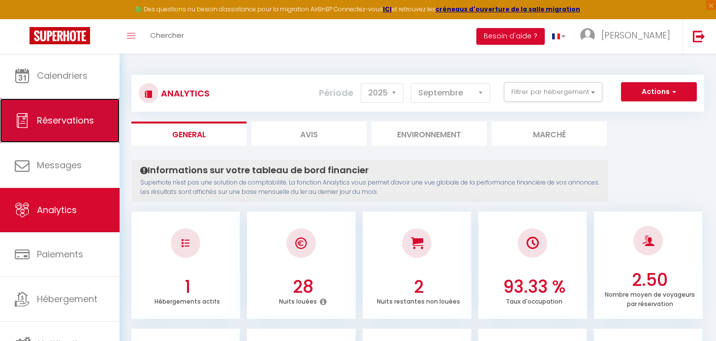
click at [81, 107] on link "Réservations" at bounding box center [60, 120] width 120 height 44
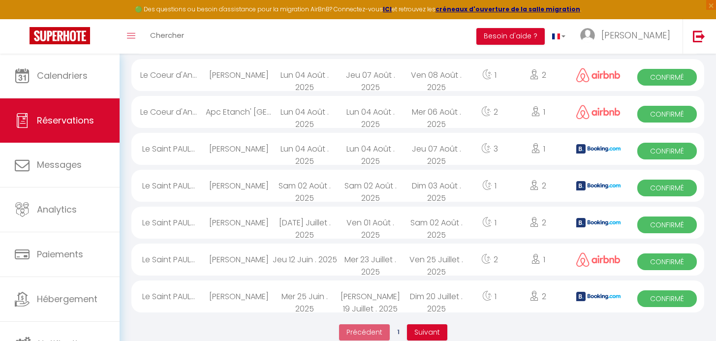
scroll to position [1704, 0]
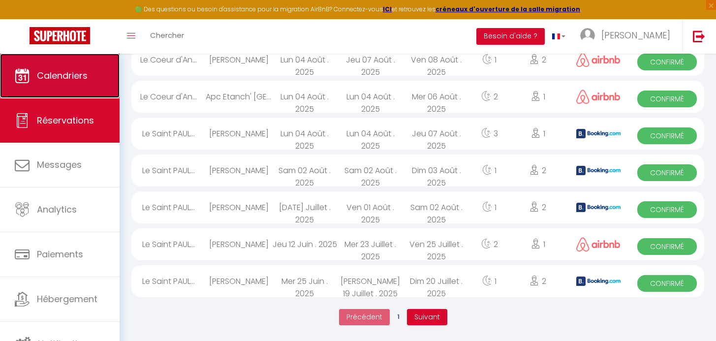
click at [92, 74] on link "Calendriers" at bounding box center [60, 76] width 120 height 44
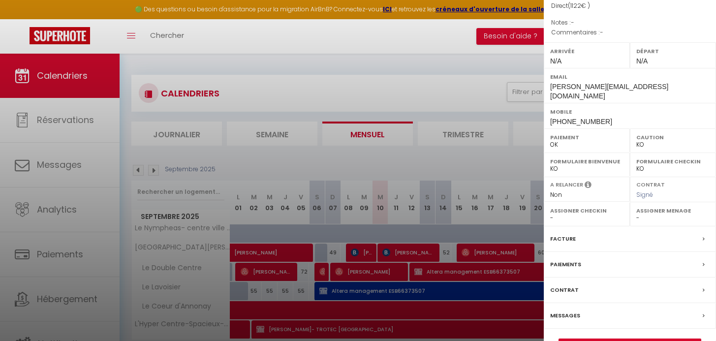
scroll to position [149, 0]
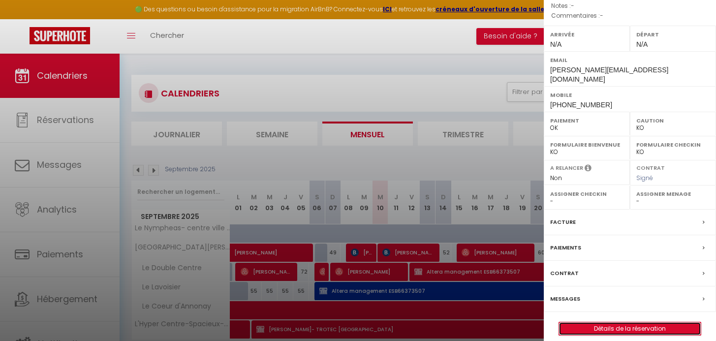
click at [643, 322] on link "Détails de la réservation" at bounding box center [630, 328] width 142 height 13
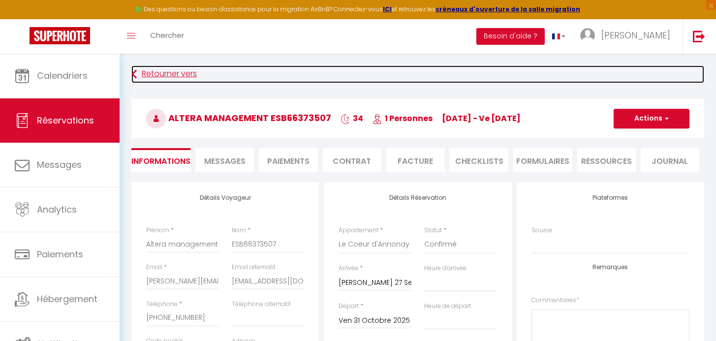
click at [155, 78] on link "Retourner vers" at bounding box center [417, 74] width 573 height 18
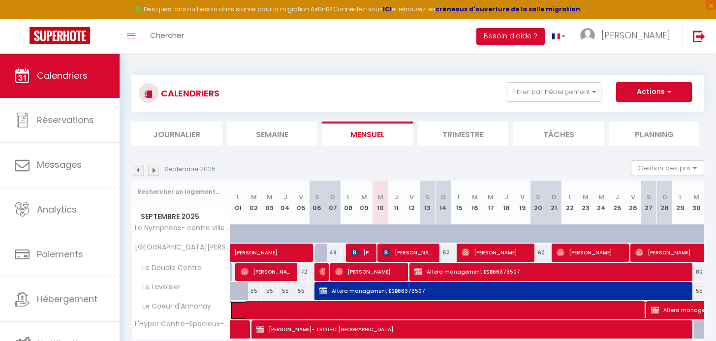
click at [272, 312] on span at bounding box center [535, 310] width 589 height 19
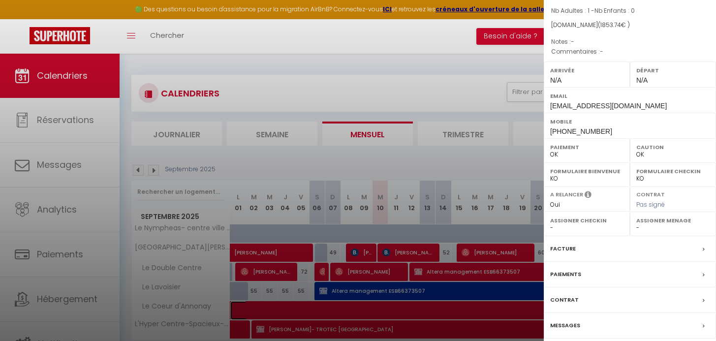
scroll to position [133, 0]
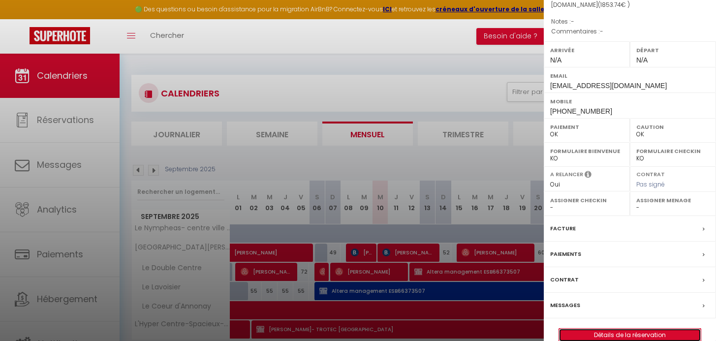
click at [626, 329] on link "Détails de la réservation" at bounding box center [630, 335] width 142 height 13
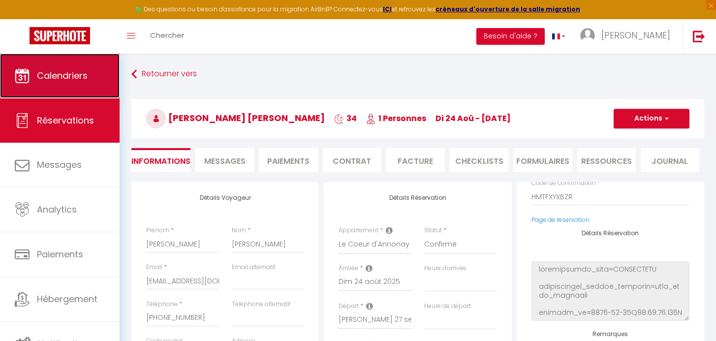
click at [69, 70] on span "Calendriers" at bounding box center [62, 75] width 51 height 12
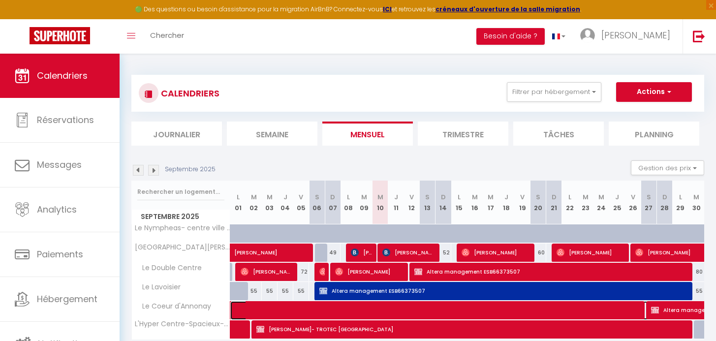
click at [637, 315] on span at bounding box center [535, 310] width 589 height 19
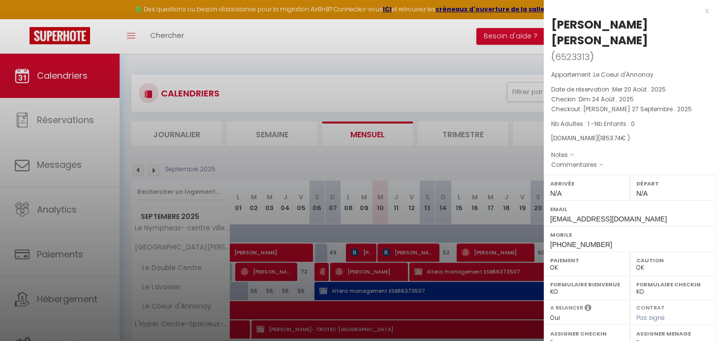
click at [465, 65] on div at bounding box center [358, 170] width 716 height 341
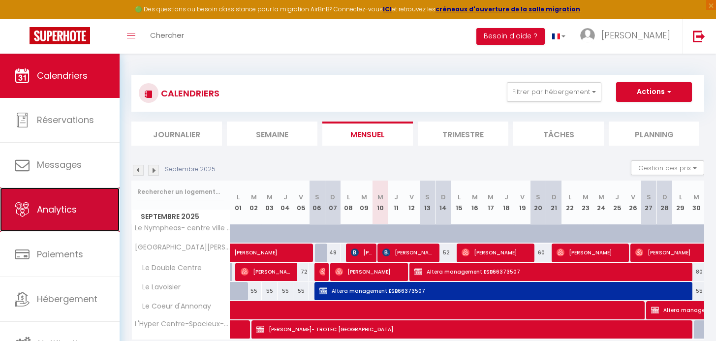
click at [62, 215] on span "Analytics" at bounding box center [57, 209] width 40 height 12
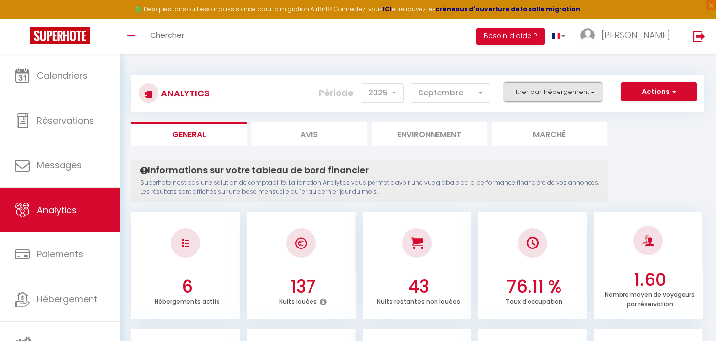
click at [522, 89] on button "Filtrer par hébergement" at bounding box center [553, 92] width 98 height 20
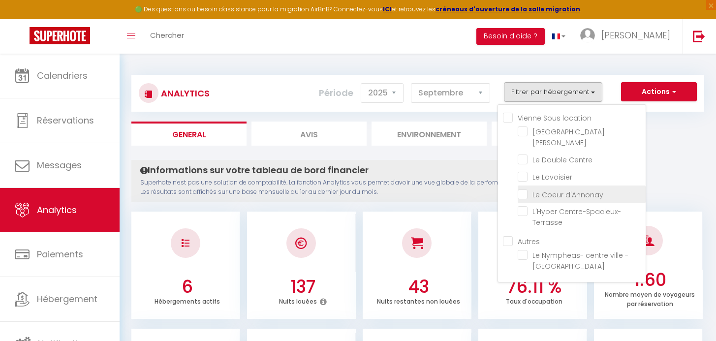
click at [538, 191] on d\'Annonay "checkbox" at bounding box center [582, 194] width 128 height 10
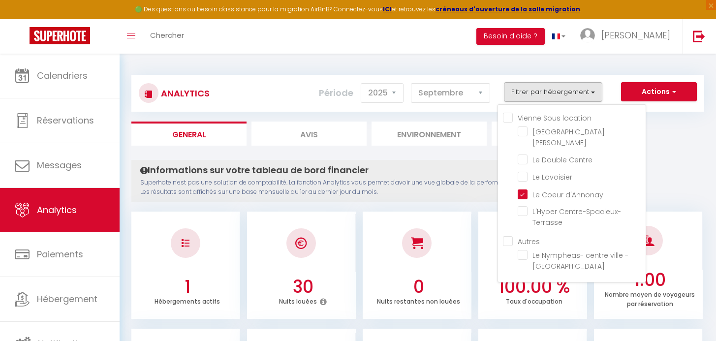
click at [689, 140] on ul "General Avis Environnement Marché" at bounding box center [417, 134] width 573 height 24
